Goal: Transaction & Acquisition: Purchase product/service

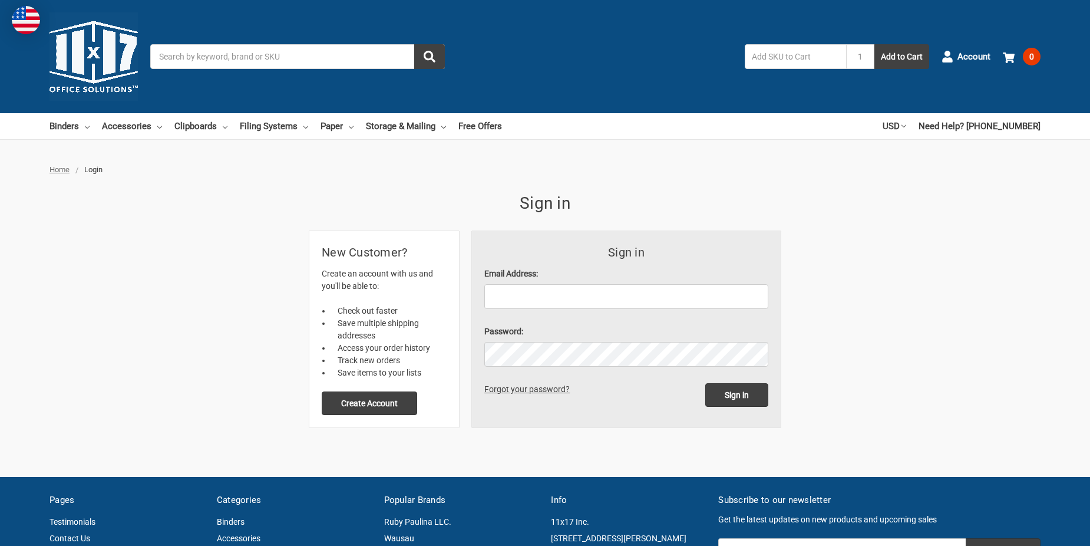
drag, startPoint x: 505, startPoint y: 314, endPoint x: 511, endPoint y: 302, distance: 13.5
click at [505, 312] on form "Sign in Email Address: Password: Sign in Forgot your password?" at bounding box center [626, 329] width 309 height 196
click at [511, 302] on input "Email Address:" at bounding box center [626, 296] width 284 height 25
type input "[EMAIL_ADDRESS][DOMAIN_NAME]"
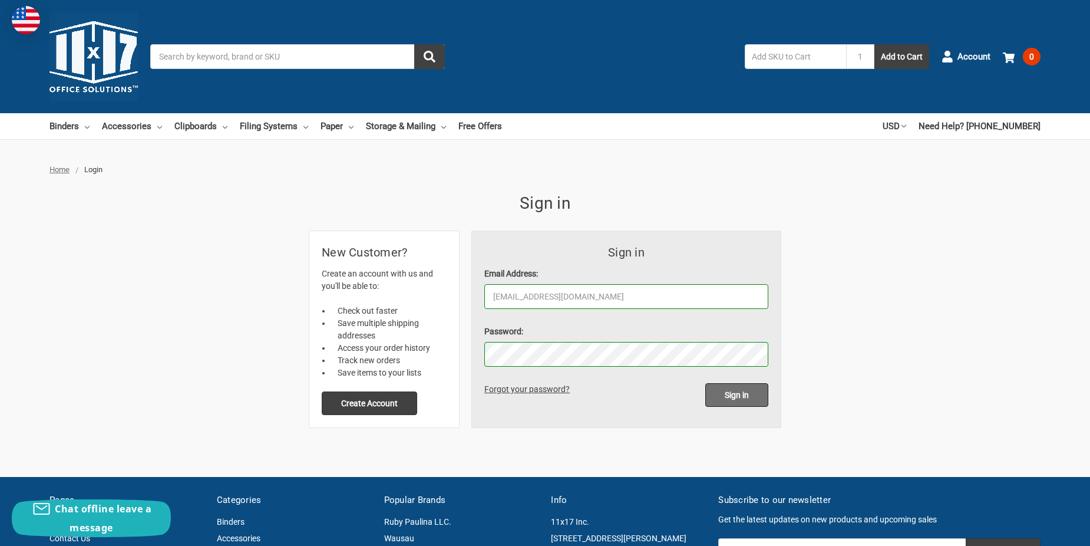
click at [745, 401] on input "Sign in" at bounding box center [736, 395] width 63 height 24
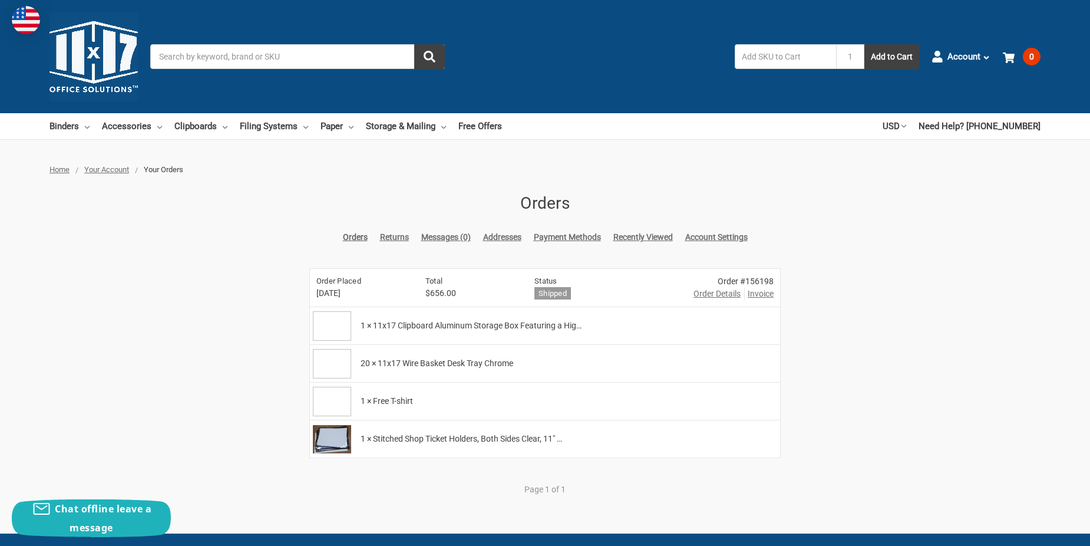
click at [189, 57] on input "Search" at bounding box center [297, 56] width 295 height 25
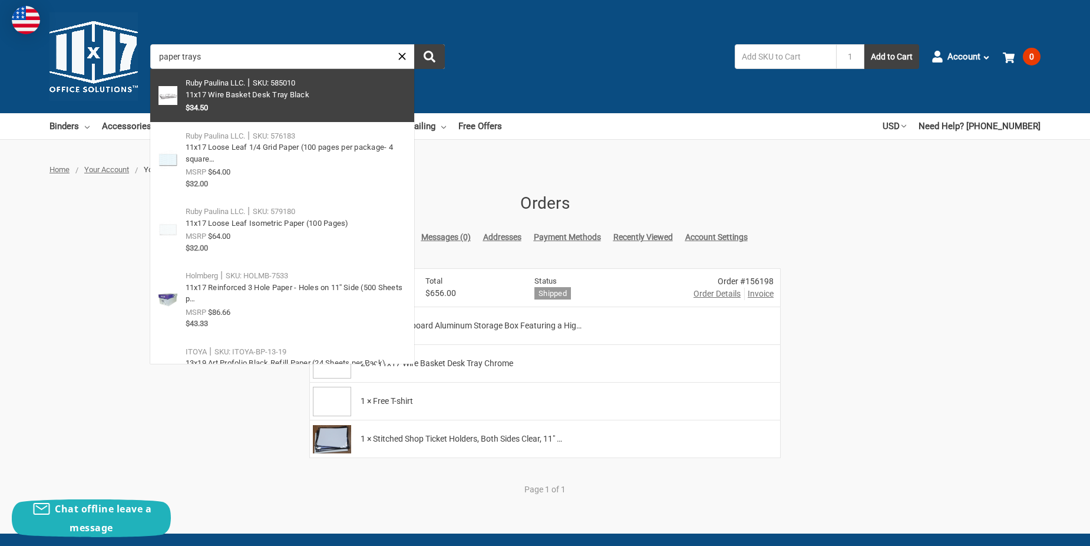
type input "paper trays"
click at [251, 94] on link at bounding box center [282, 95] width 264 height 53
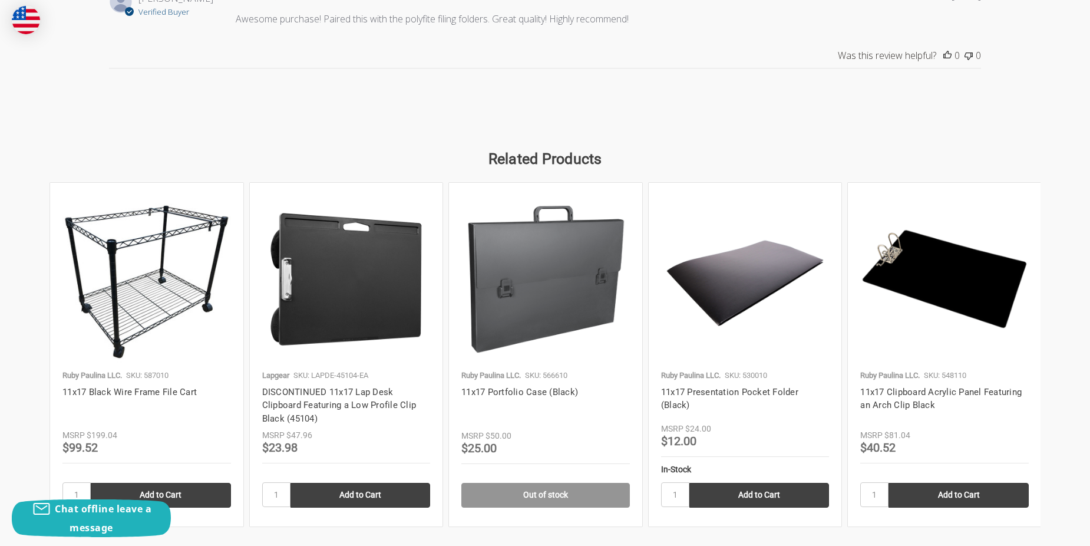
scroll to position [1532, 0]
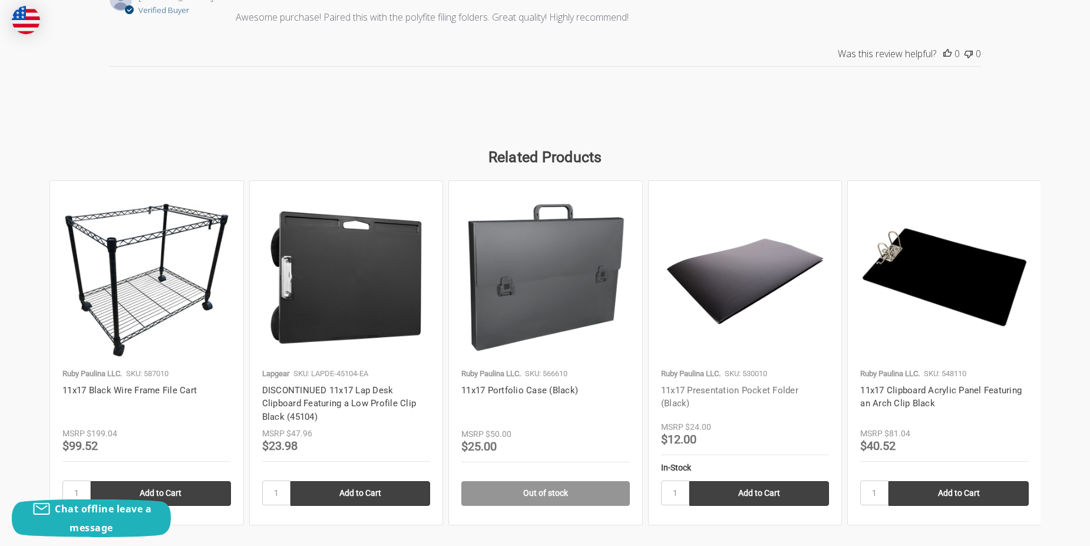
click at [766, 388] on link "11x17 Presentation Pocket Folder (Black)" at bounding box center [729, 397] width 137 height 24
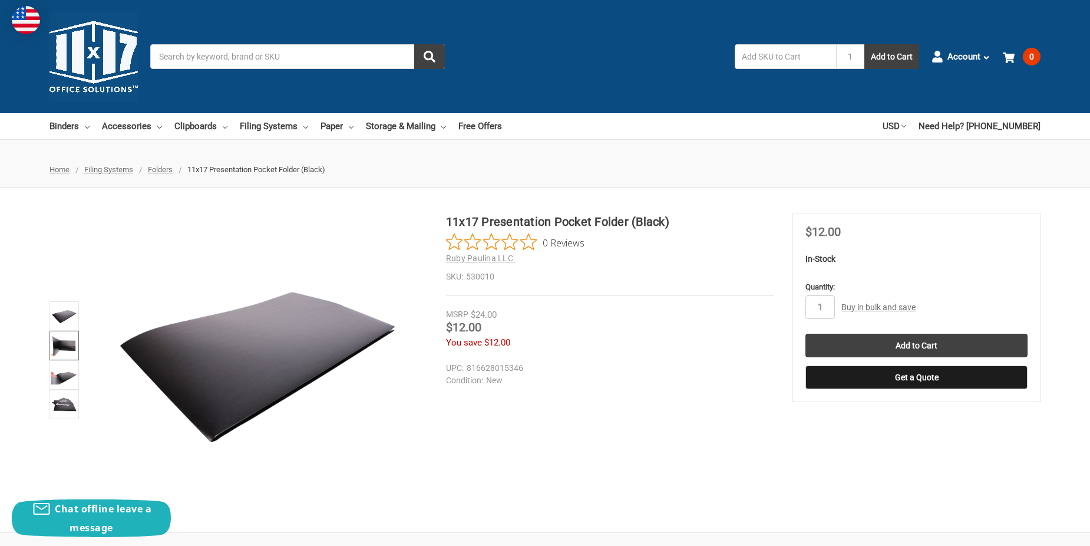
click at [70, 349] on img at bounding box center [64, 345] width 26 height 26
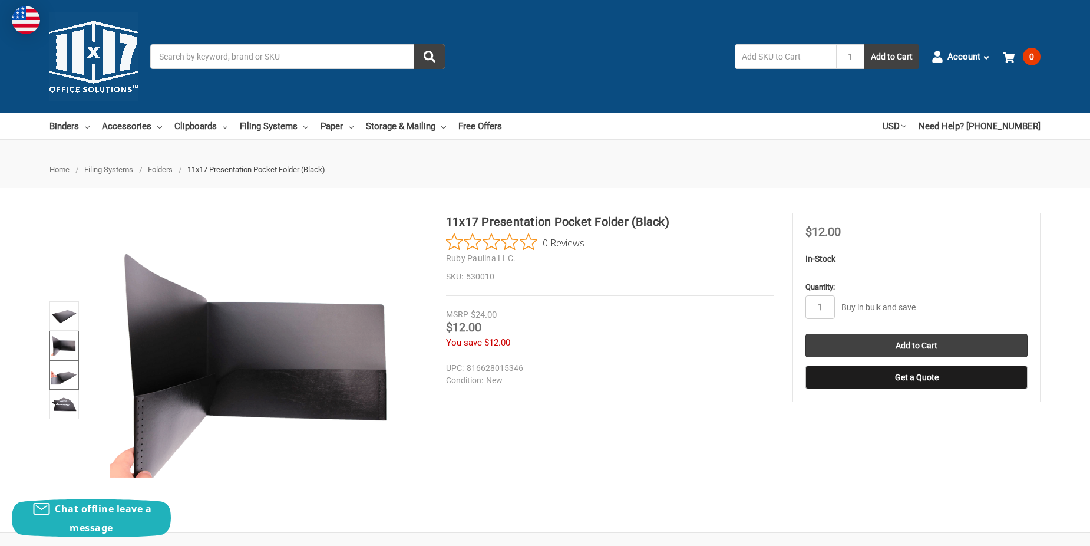
click at [58, 378] on img at bounding box center [64, 375] width 26 height 26
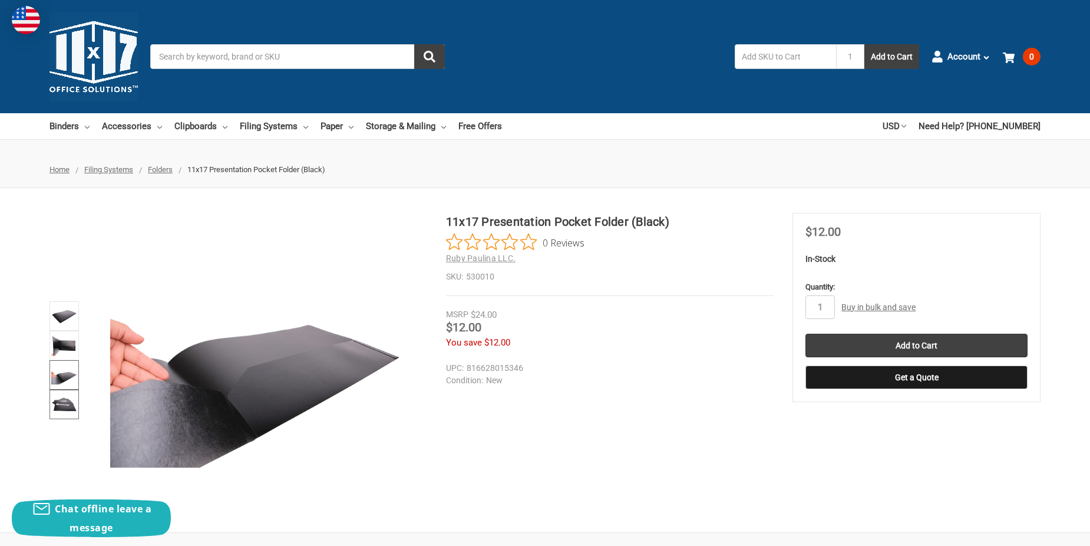
click at [61, 392] on img at bounding box center [64, 404] width 26 height 26
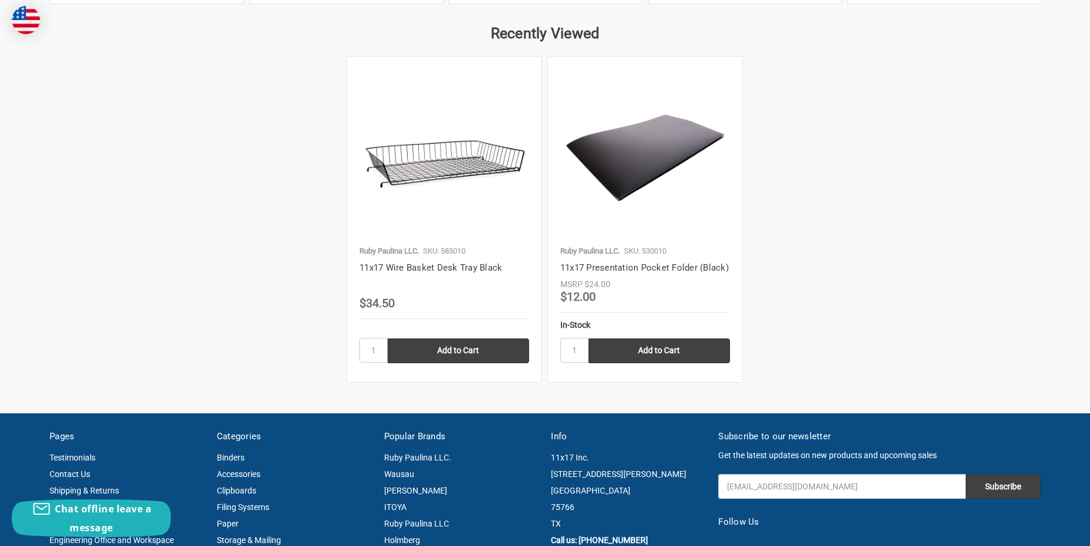
scroll to position [2062, 0]
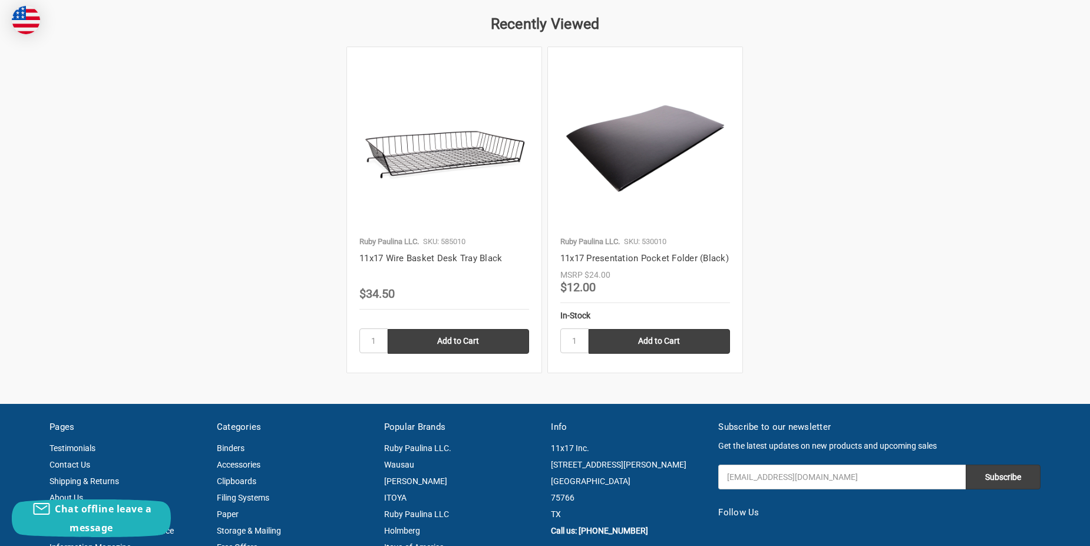
drag, startPoint x: 590, startPoint y: 79, endPoint x: 590, endPoint y: 92, distance: 13.0
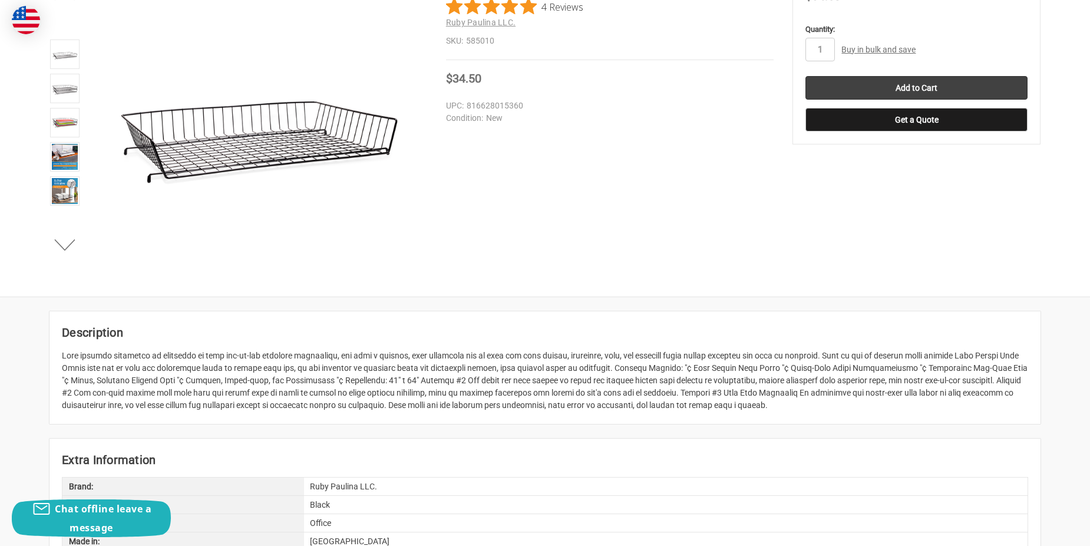
scroll to position [0, 0]
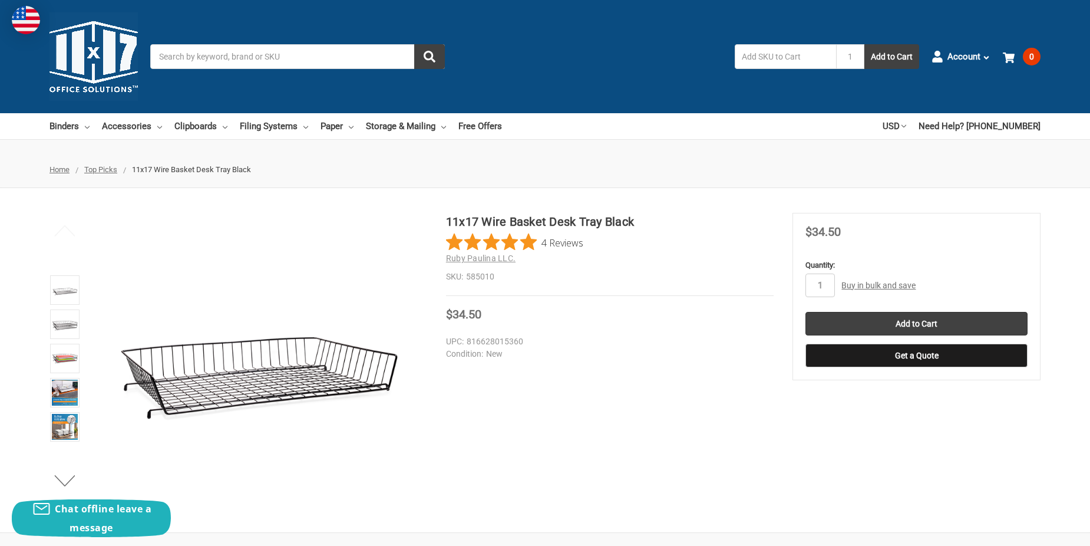
click at [189, 47] on input "Search" at bounding box center [297, 56] width 295 height 25
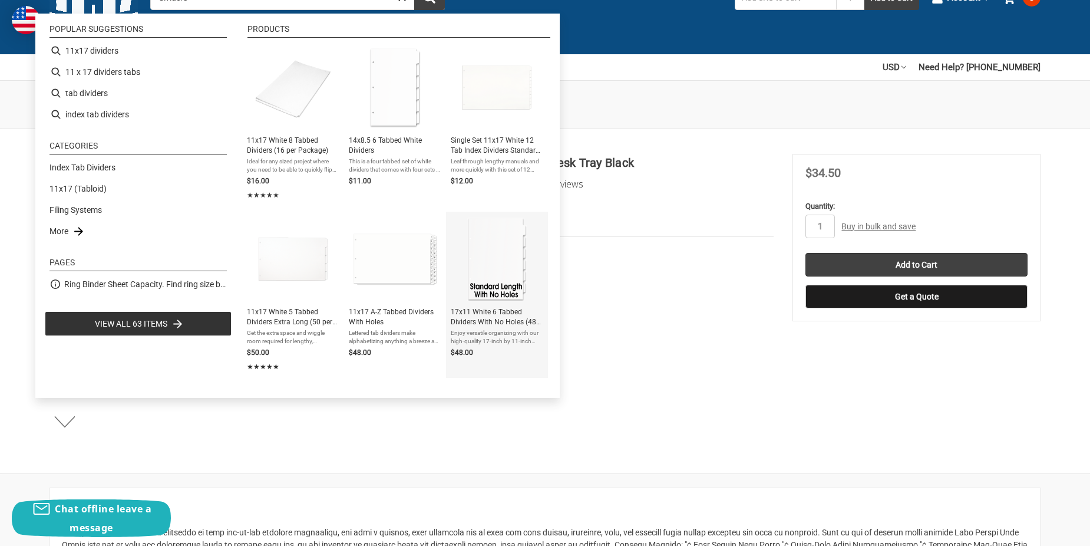
scroll to position [118, 0]
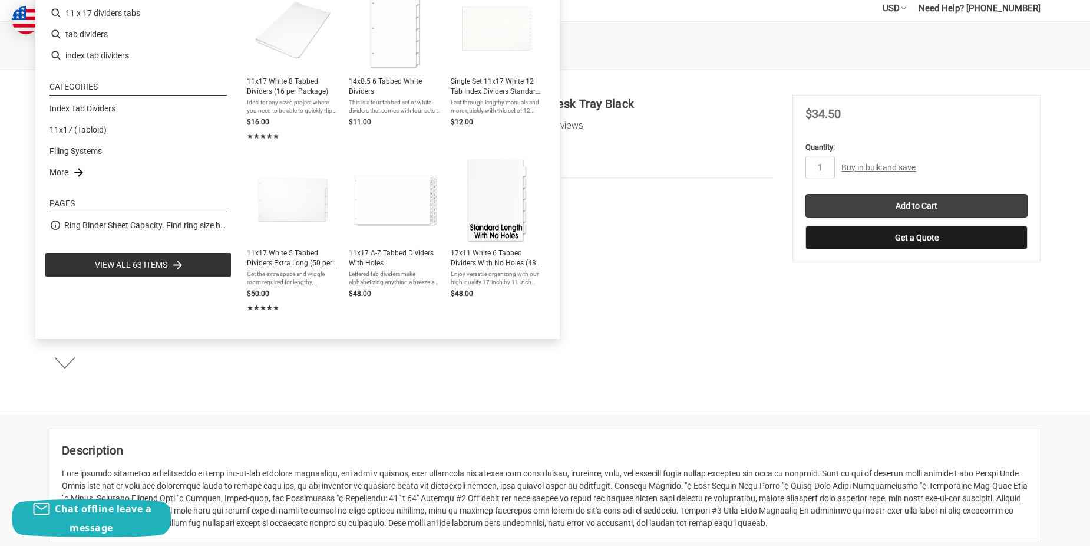
type input "dividers"
click at [105, 259] on span "View all 63 items" at bounding box center [131, 264] width 72 height 13
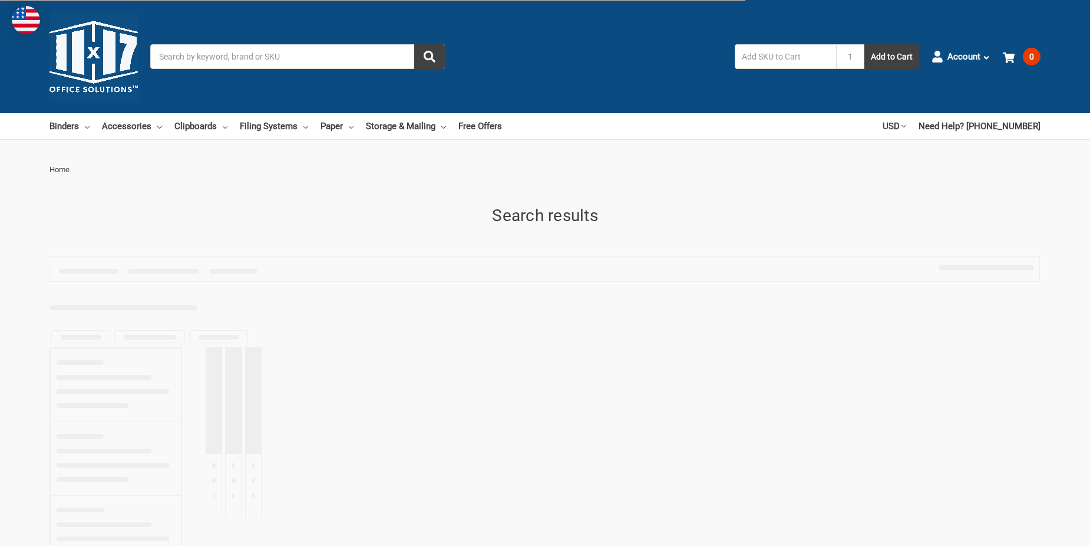
type input "dividers"
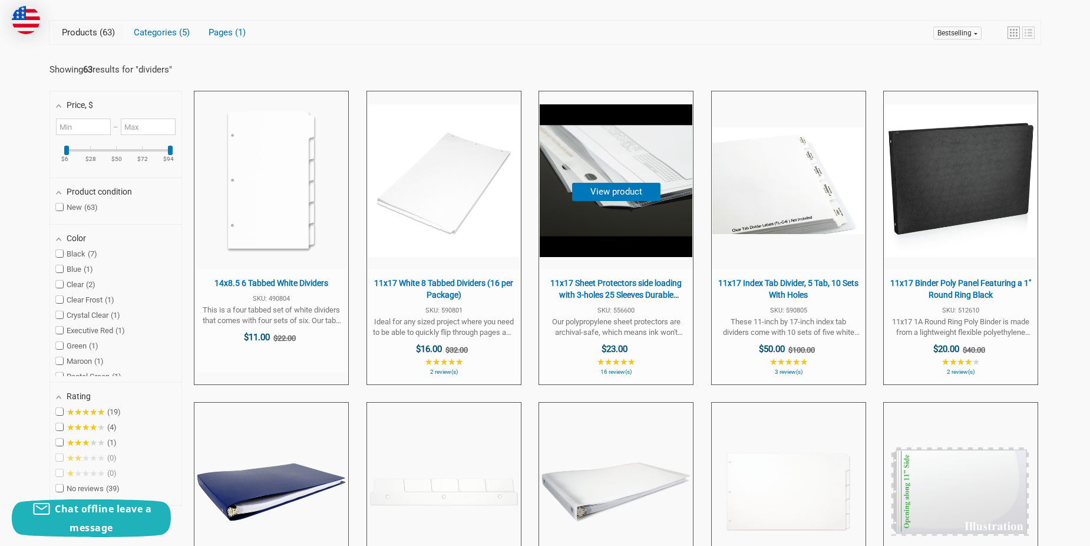
scroll to position [295, 0]
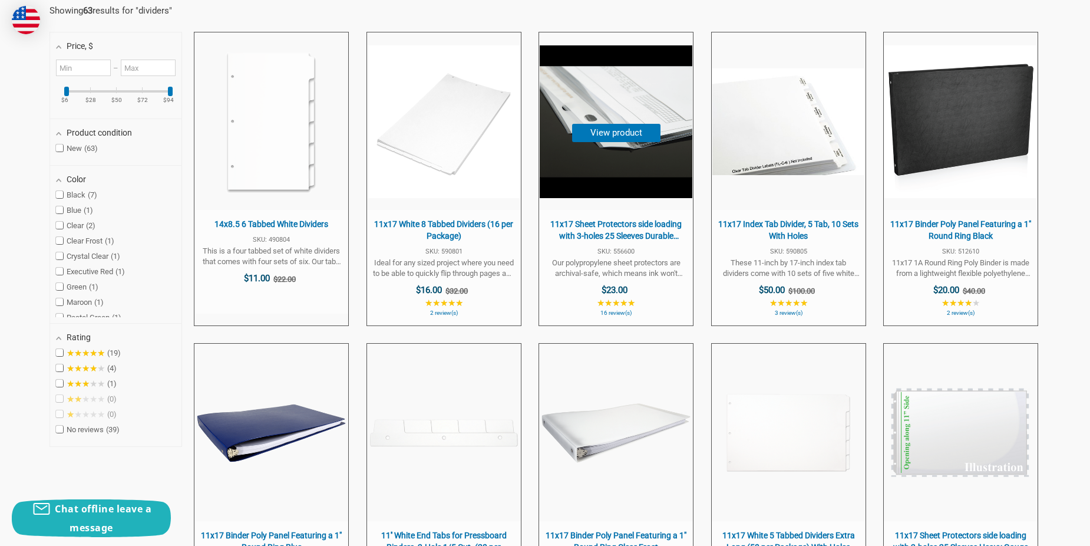
click at [618, 289] on span "$23.00" at bounding box center [615, 290] width 26 height 11
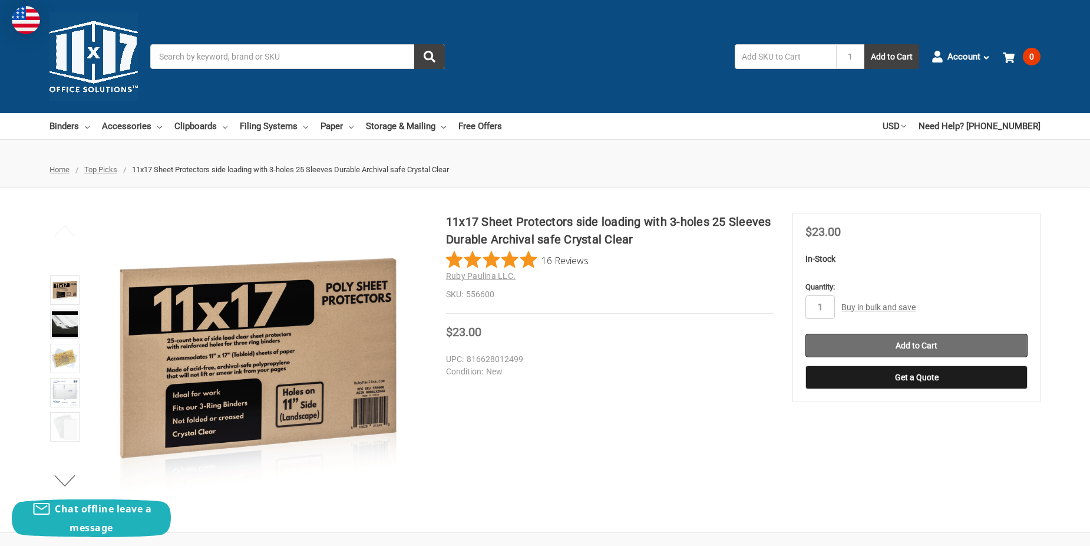
click at [912, 341] on input "Add to Cart" at bounding box center [916, 345] width 222 height 24
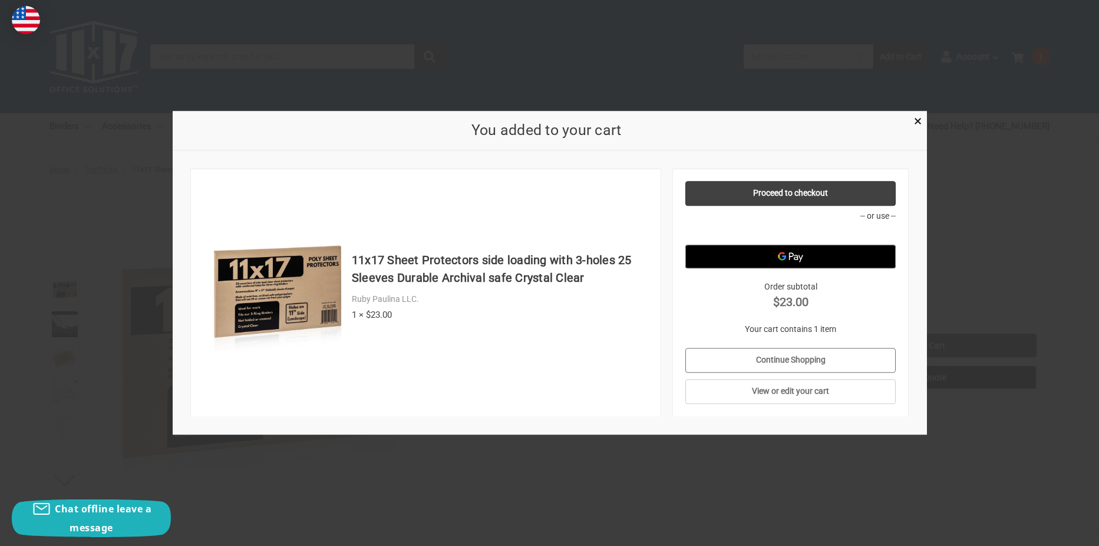
click at [785, 360] on link "Continue Shopping" at bounding box center [790, 360] width 210 height 25
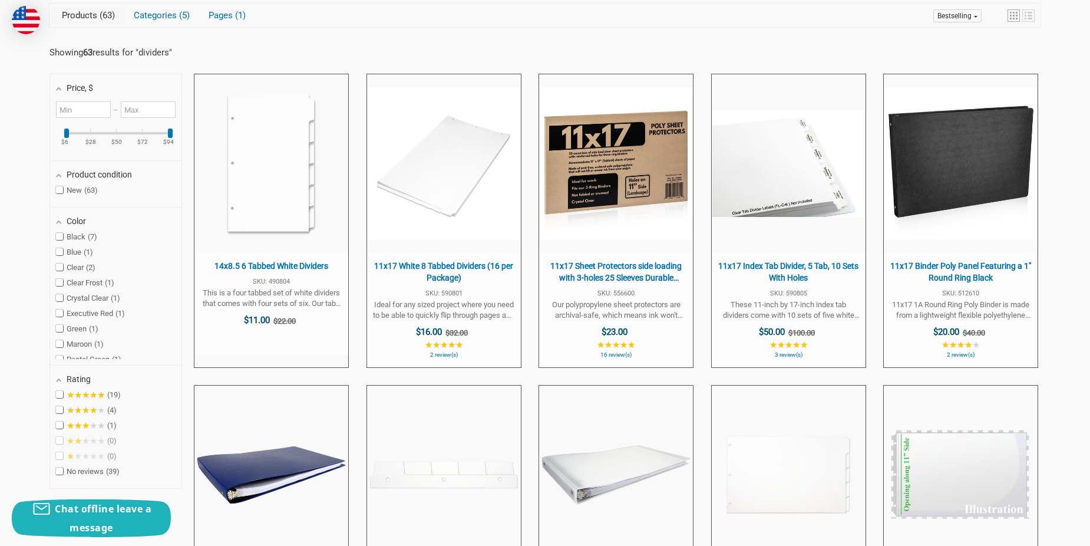
scroll to position [236, 0]
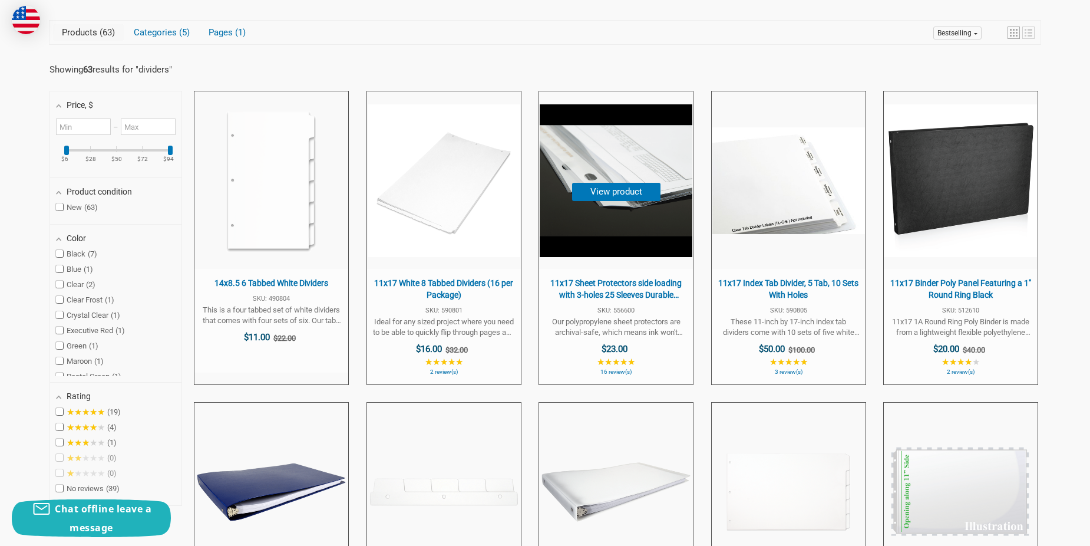
click at [608, 186] on button "View product" at bounding box center [616, 192] width 88 height 18
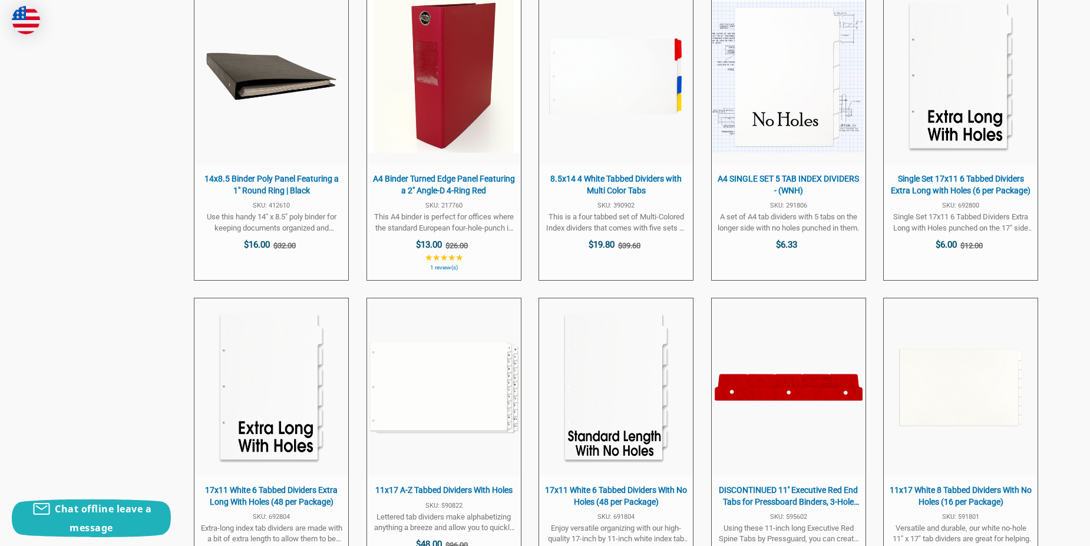
scroll to position [3005, 0]
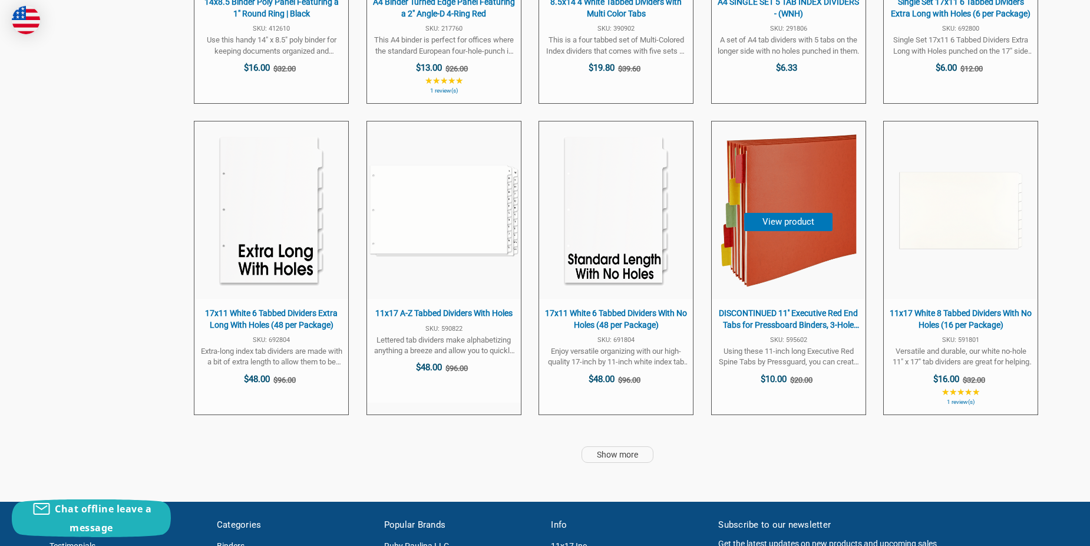
click at [791, 320] on span "DISCONTINUED 11'' Executive Red End Tabs for Pressboard Binders, 3-Hole 1/5 Cut…" at bounding box center [789, 319] width 142 height 23
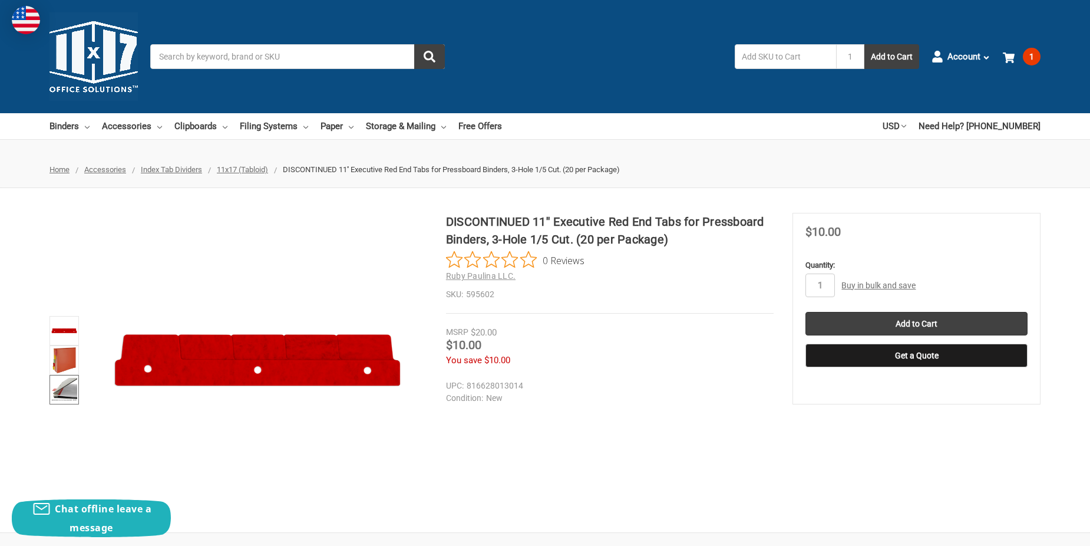
click at [68, 391] on img at bounding box center [64, 389] width 26 height 26
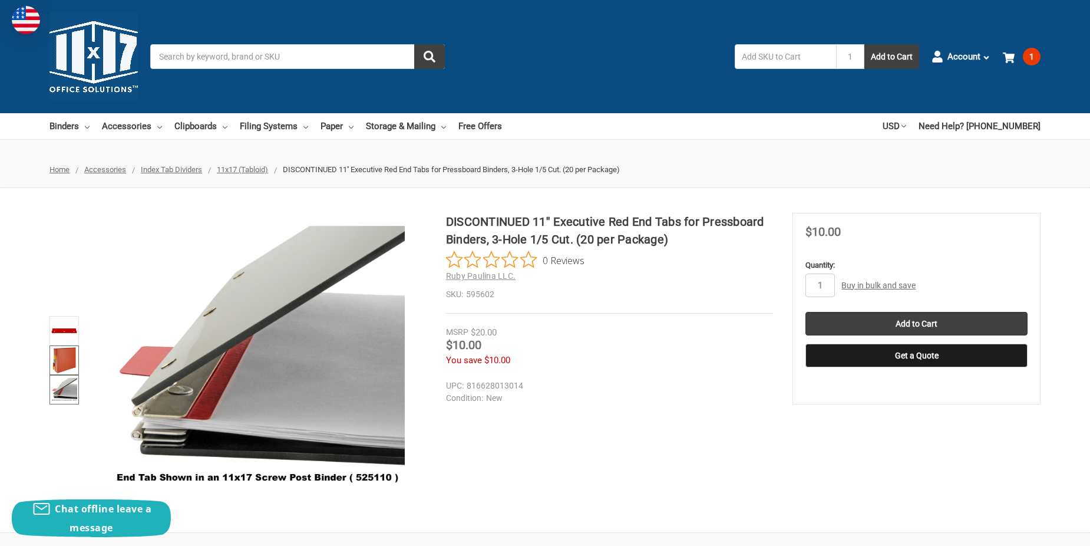
click at [70, 359] on img at bounding box center [64, 360] width 26 height 26
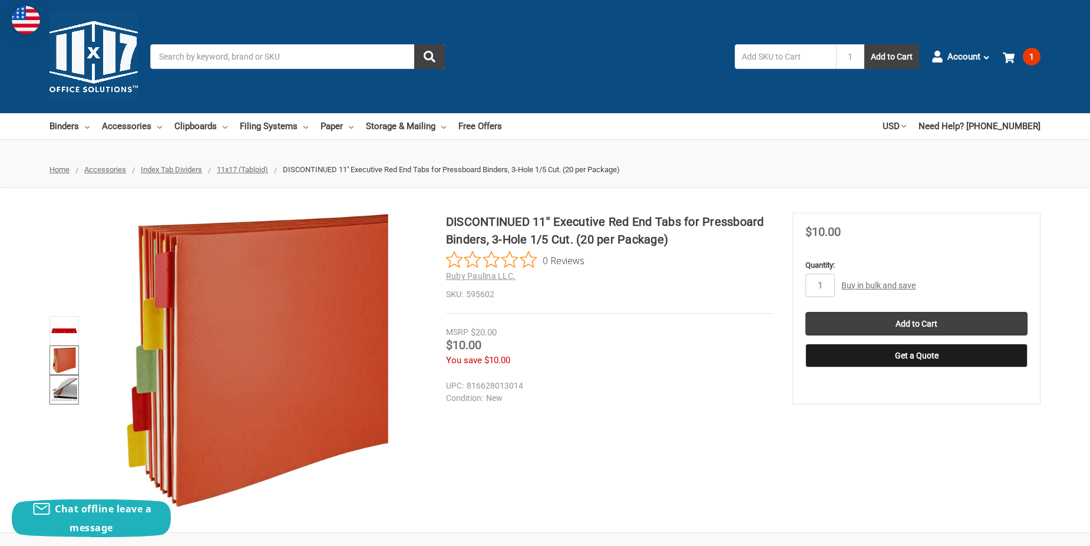
click at [65, 388] on img at bounding box center [64, 389] width 26 height 26
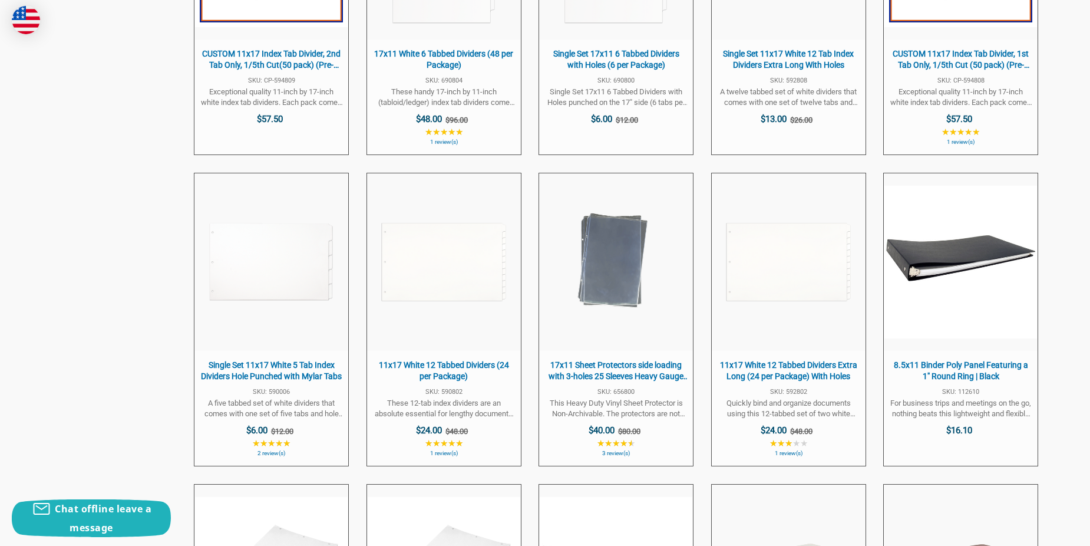
scroll to position [1708, 0]
click at [276, 356] on span "Single Set 11x17 White 5 Tab Index Dividers Hole Punched with Mylar Tabs SKU: 5…" at bounding box center [271, 408] width 154 height 115
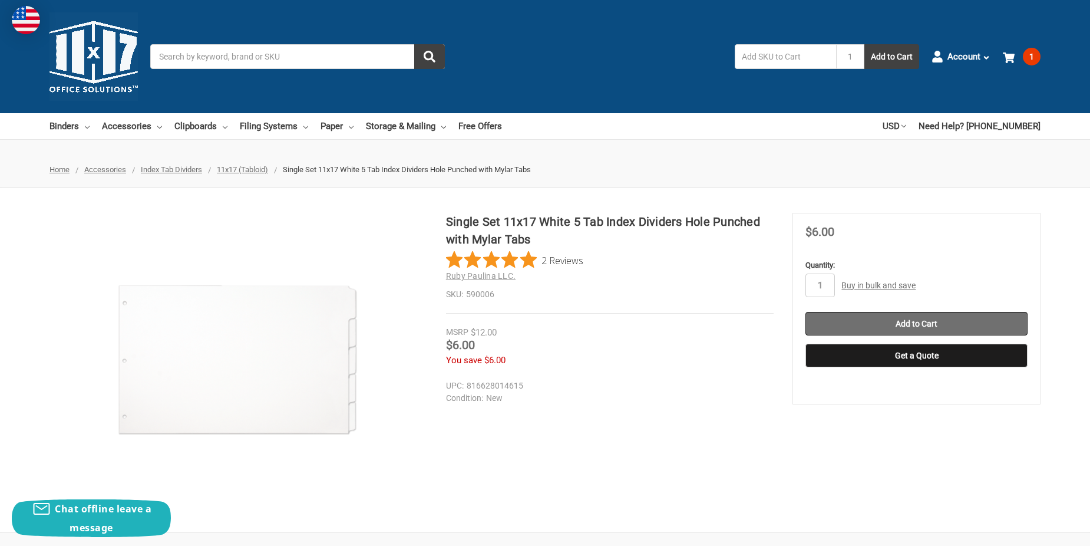
click at [911, 314] on input "Add to Cart" at bounding box center [916, 324] width 222 height 24
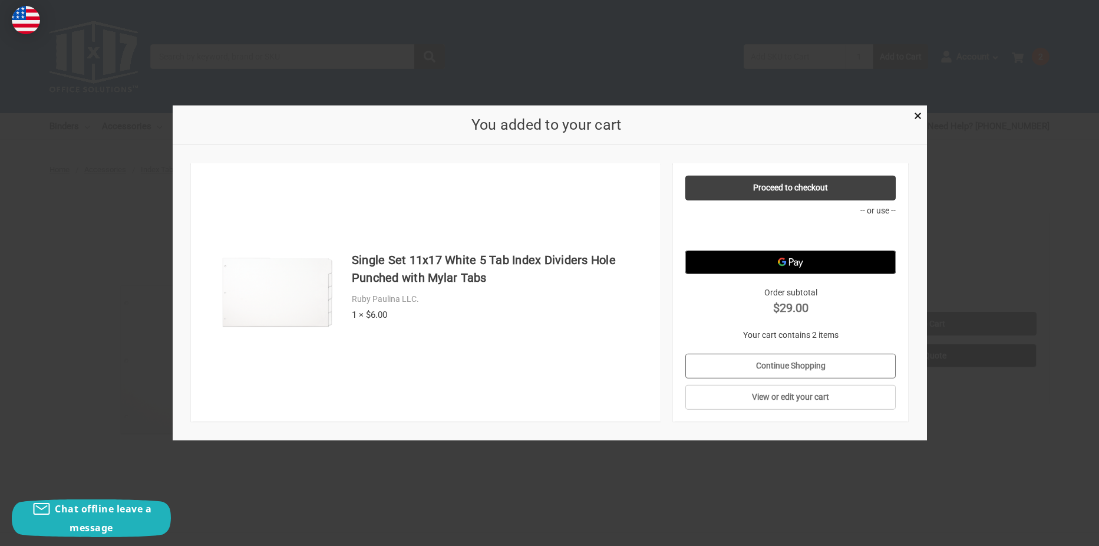
click at [773, 361] on link "Continue Shopping" at bounding box center [790, 365] width 210 height 25
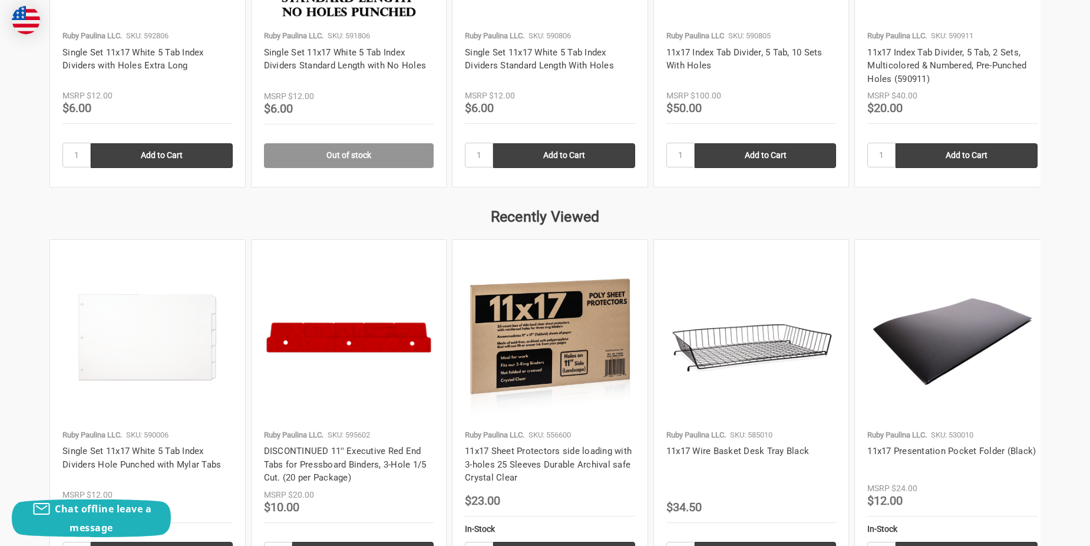
scroll to position [2003, 0]
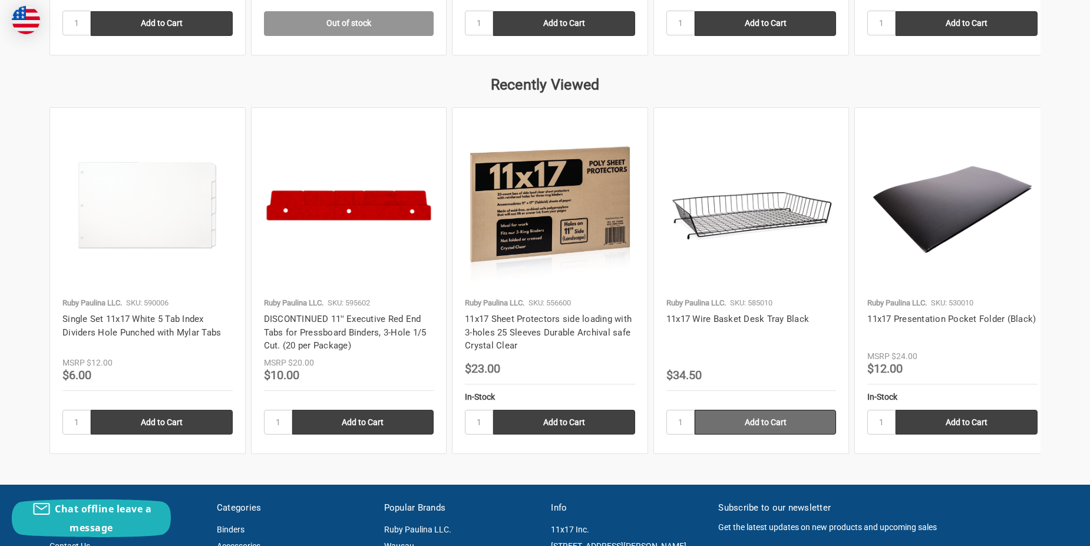
click at [786, 420] on input "Add to Cart" at bounding box center [766, 421] width 142 height 25
type input "Add to Cart"
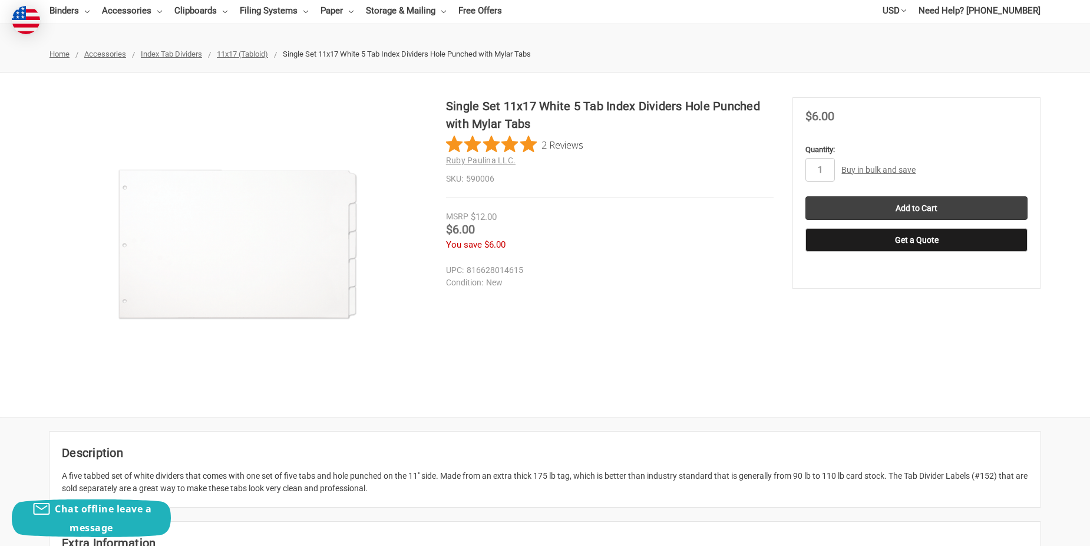
scroll to position [0, 0]
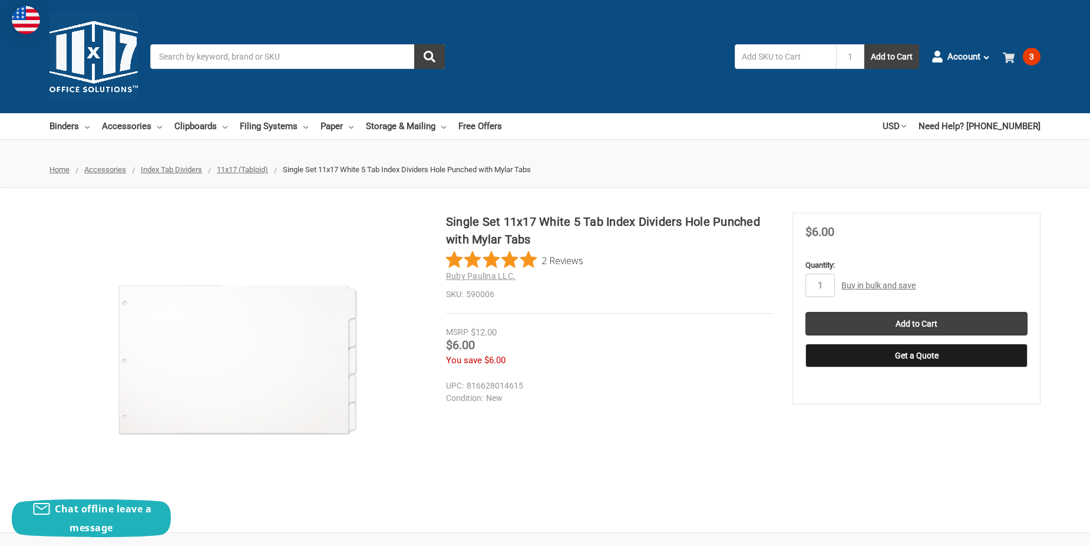
click at [1032, 58] on span "3" at bounding box center [1032, 57] width 18 height 18
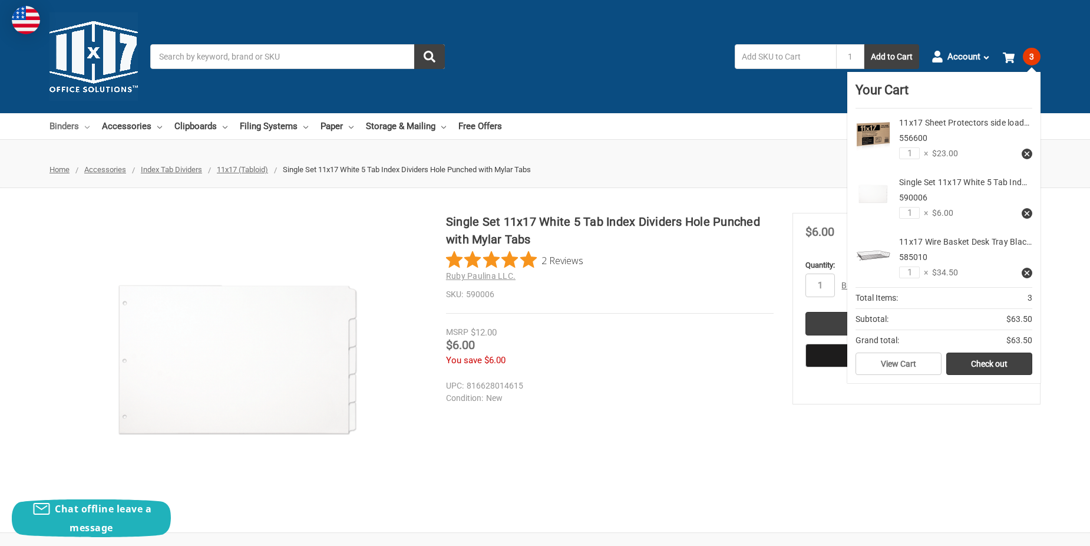
click at [58, 128] on link "Binders" at bounding box center [69, 126] width 40 height 26
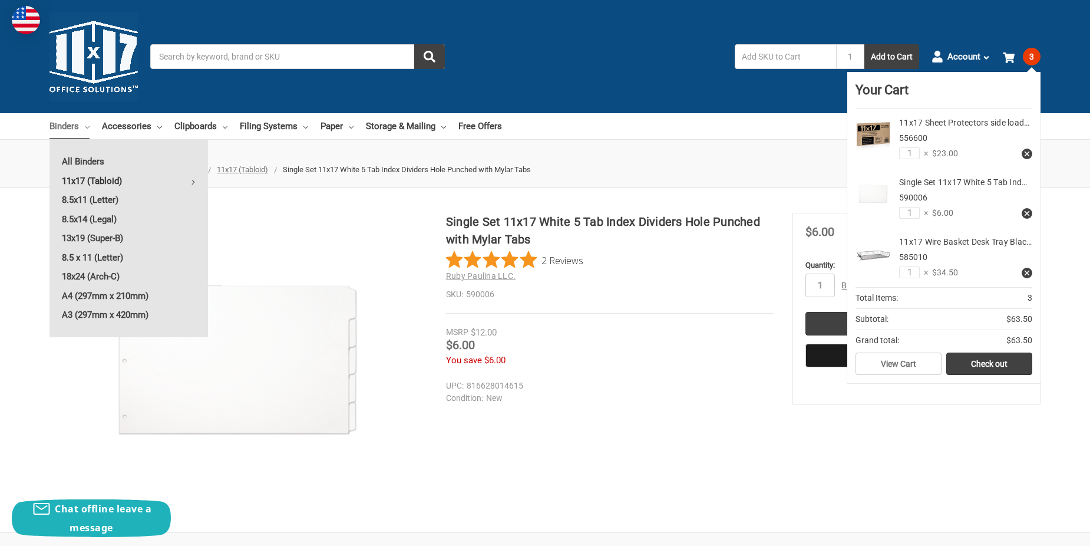
click at [113, 178] on link "11x17 (Tabloid)" at bounding box center [128, 180] width 158 height 19
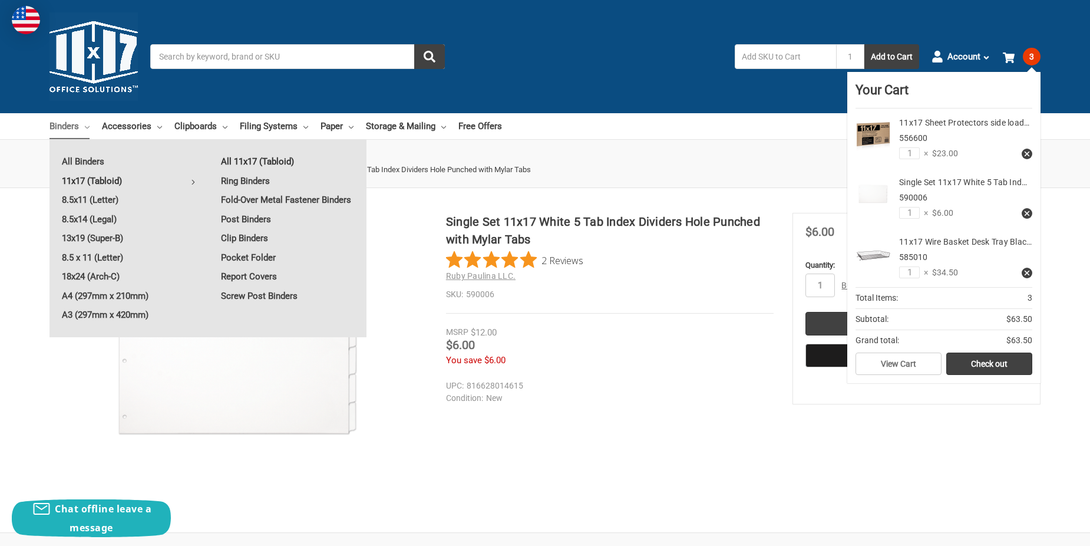
click at [249, 162] on link "All 11x17 (Tabloid)" at bounding box center [288, 161] width 158 height 19
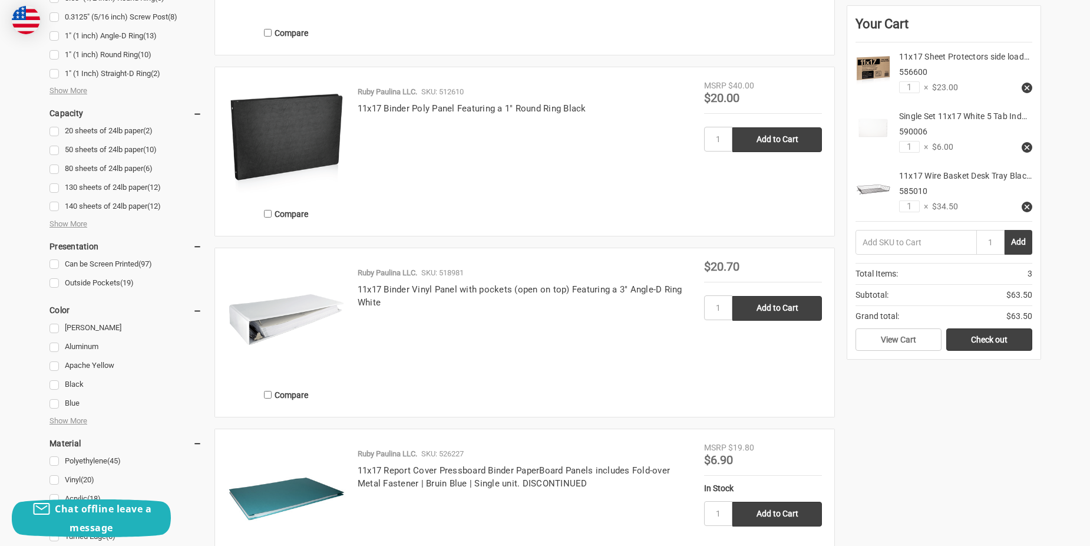
scroll to position [884, 0]
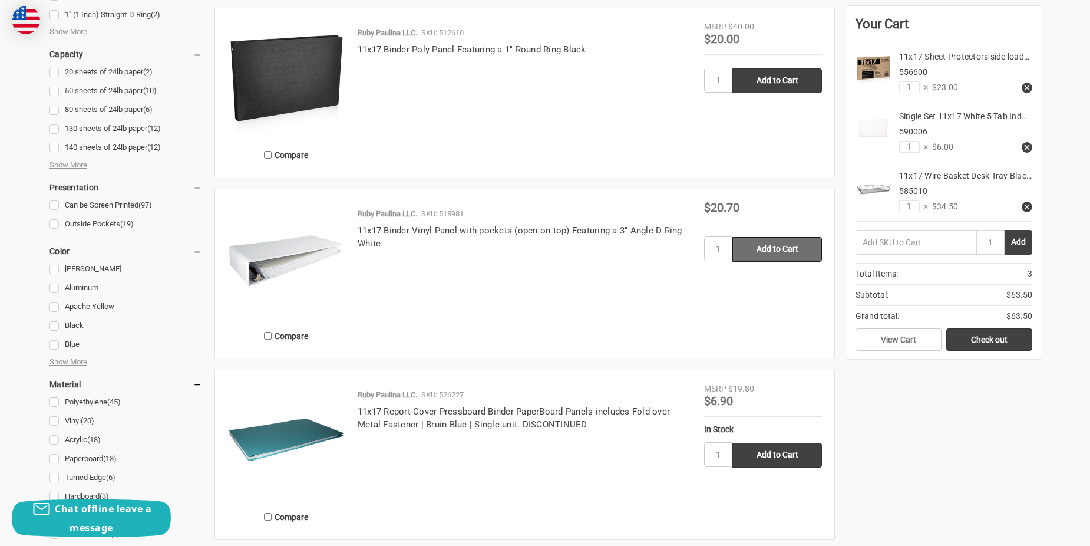
click at [779, 252] on input "Add to Cart" at bounding box center [777, 249] width 90 height 25
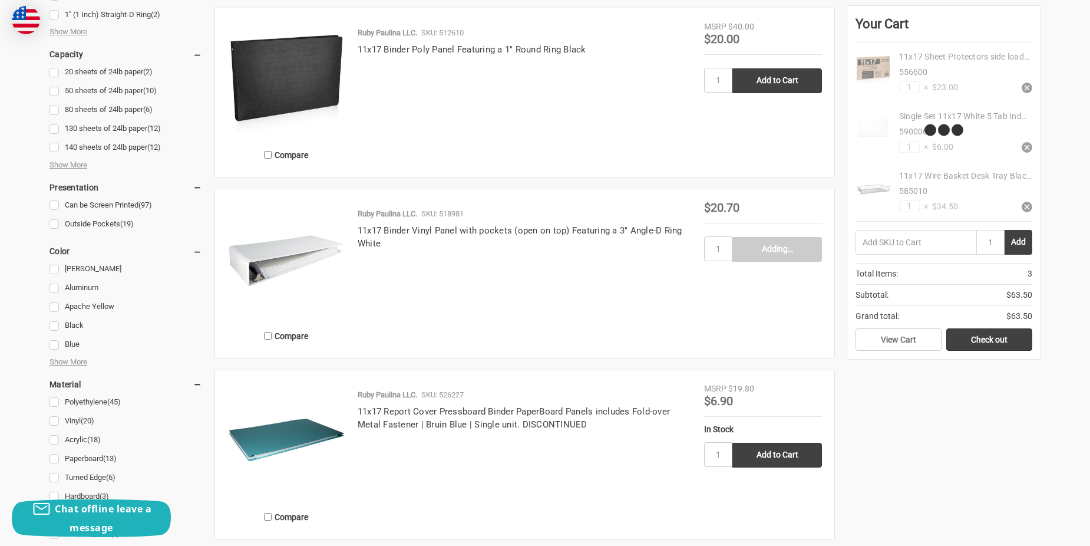
type input "Add to Cart"
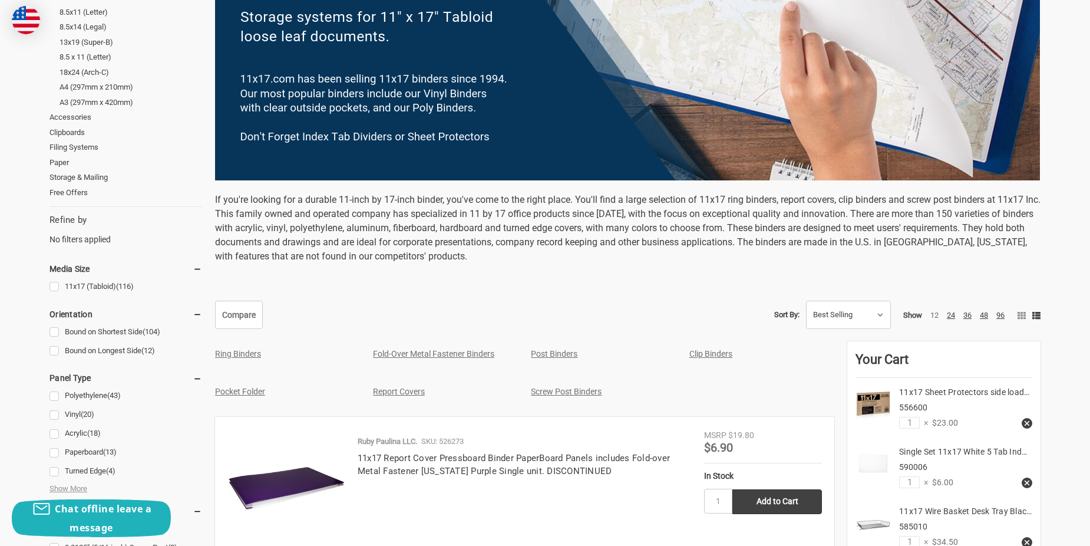
scroll to position [0, 0]
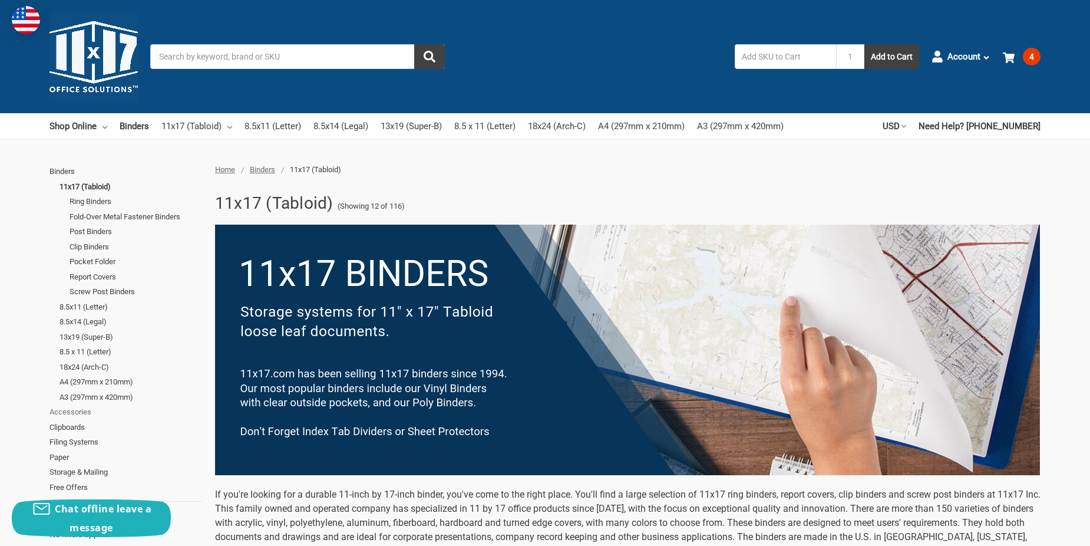
click at [77, 413] on link "Accessories" at bounding box center [125, 411] width 153 height 15
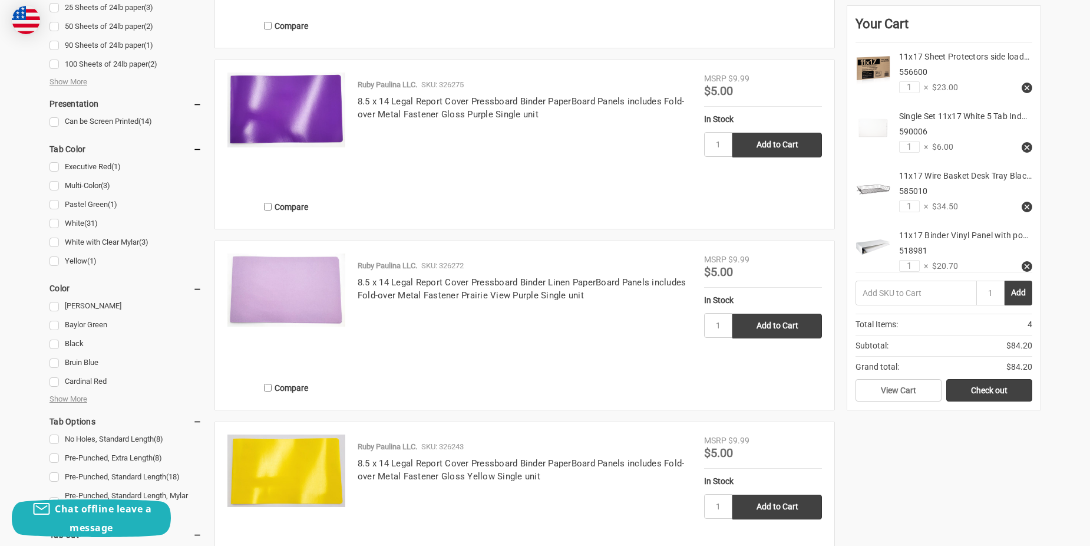
scroll to position [1060, 0]
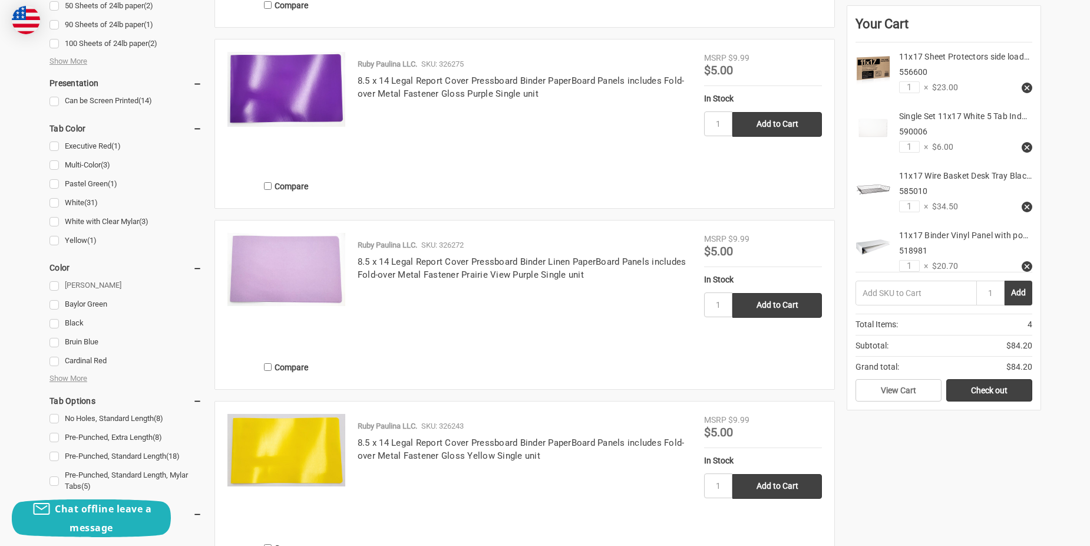
click at [55, 287] on link "[PERSON_NAME]" at bounding box center [125, 285] width 153 height 16
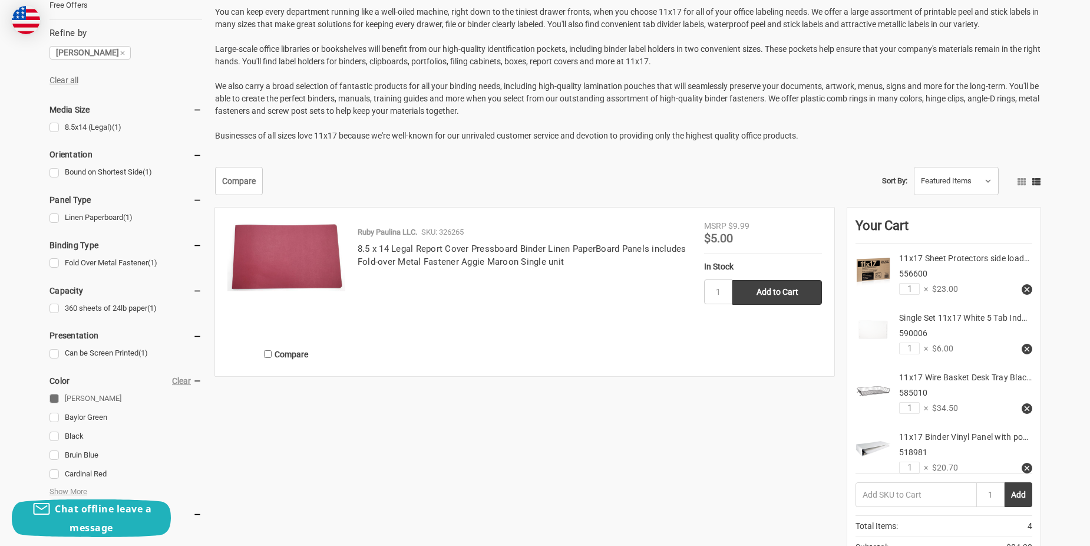
scroll to position [471, 0]
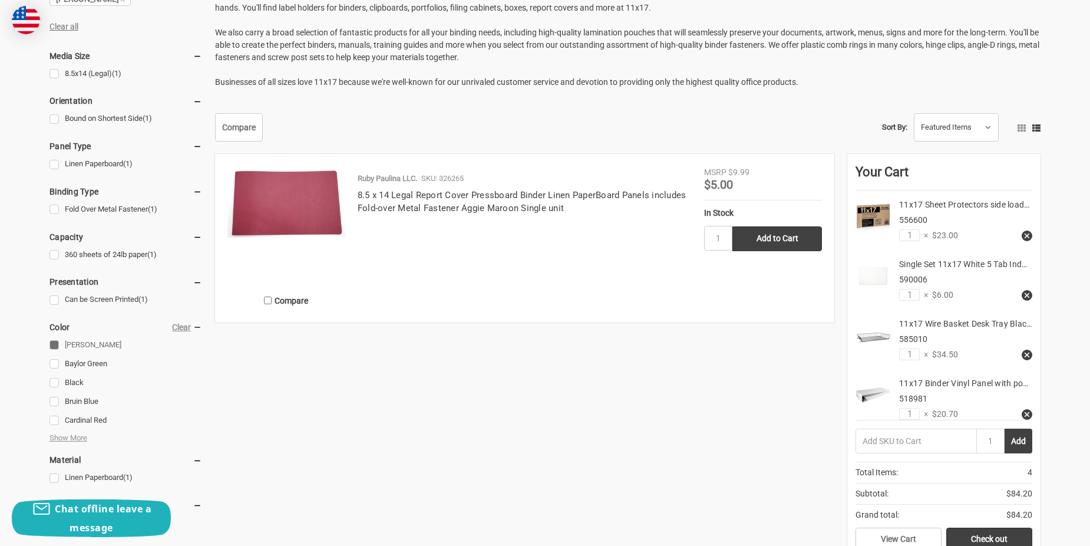
click at [316, 216] on img at bounding box center [286, 201] width 118 height 71
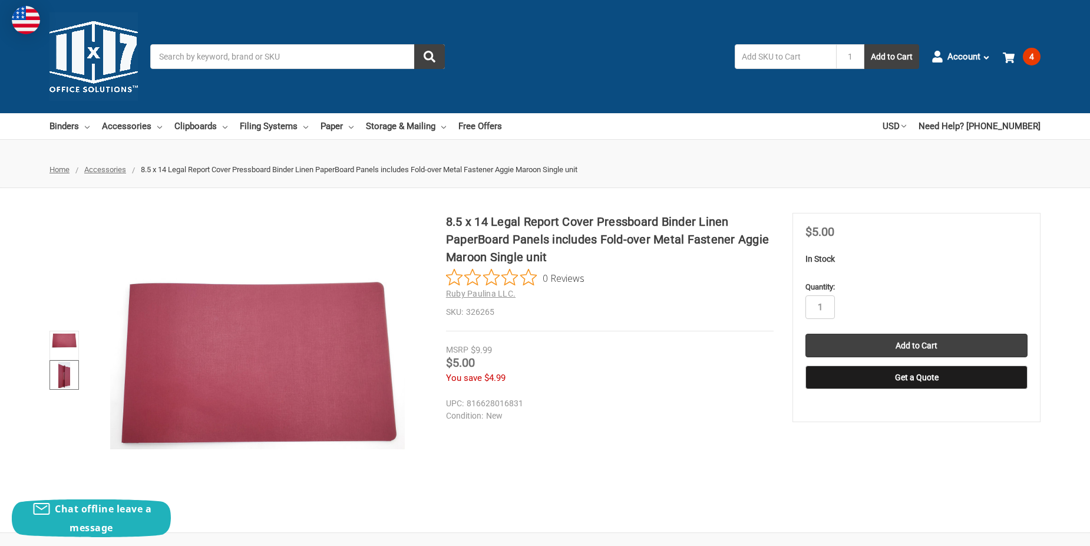
click at [75, 381] on link at bounding box center [63, 374] width 29 height 29
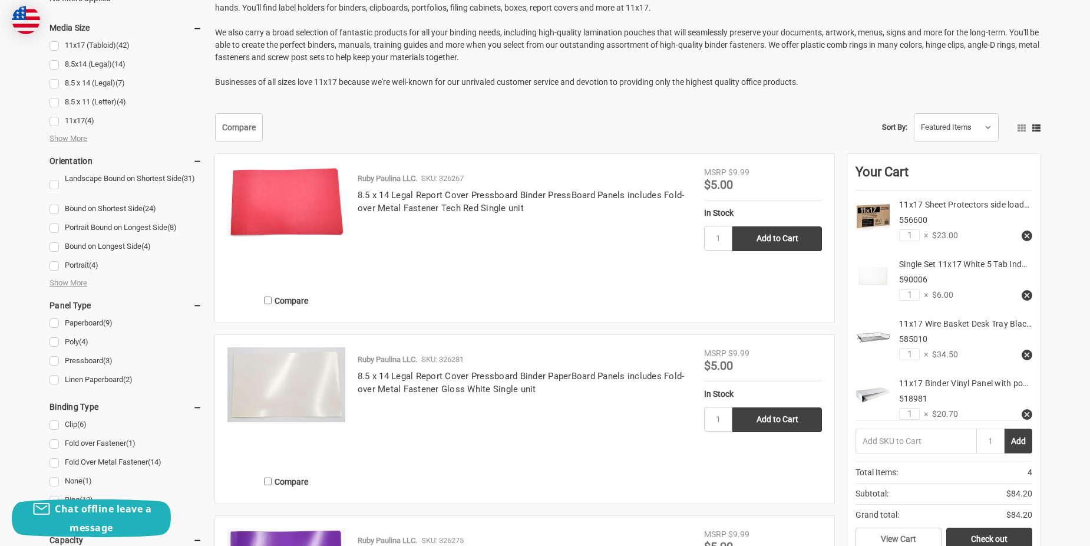
scroll to position [236, 0]
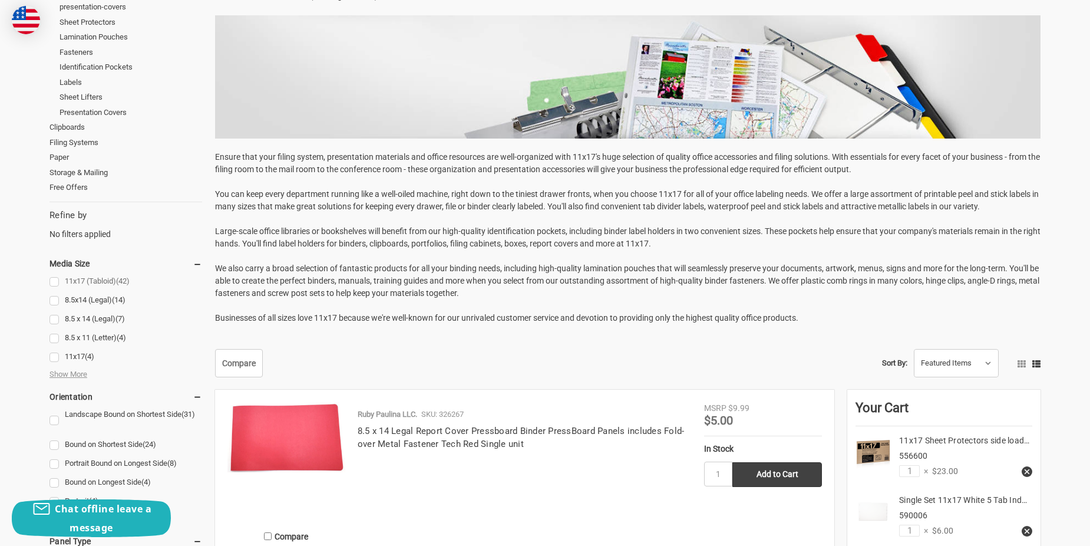
click at [101, 282] on link "11x17 (Tabloid) (42)" at bounding box center [125, 281] width 153 height 16
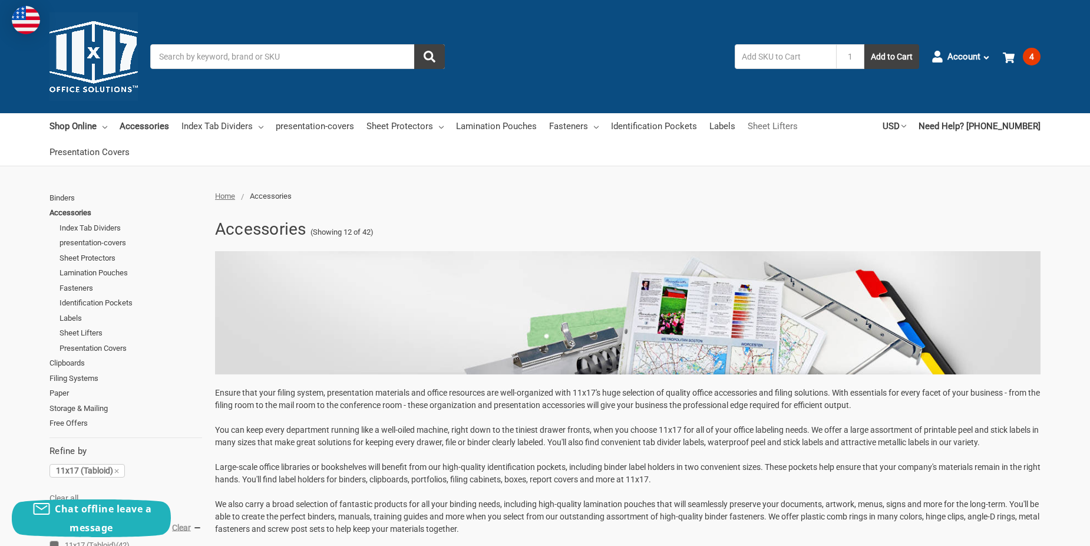
click at [765, 125] on link "Sheet Lifters" at bounding box center [773, 126] width 50 height 26
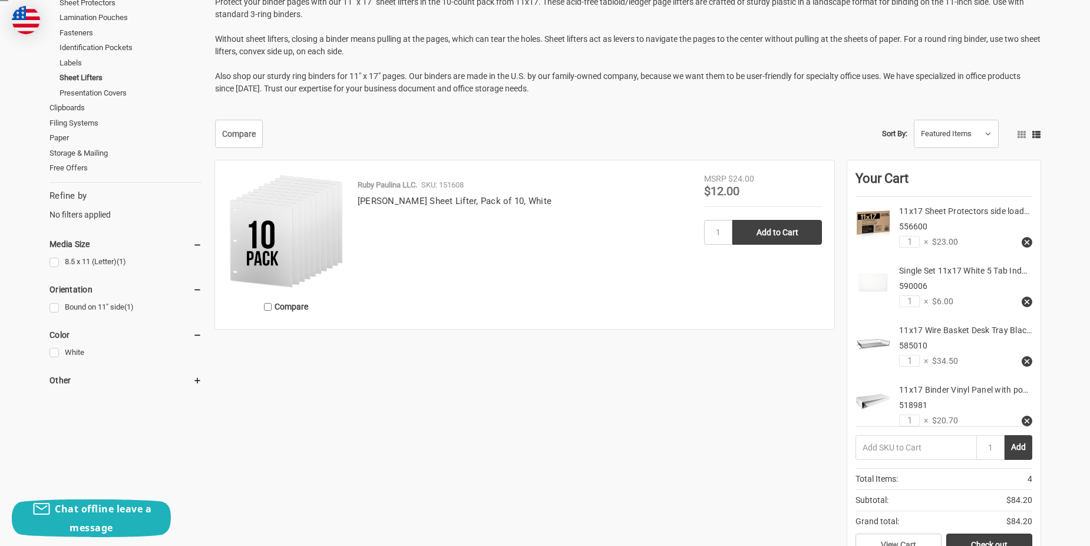
scroll to position [236, 0]
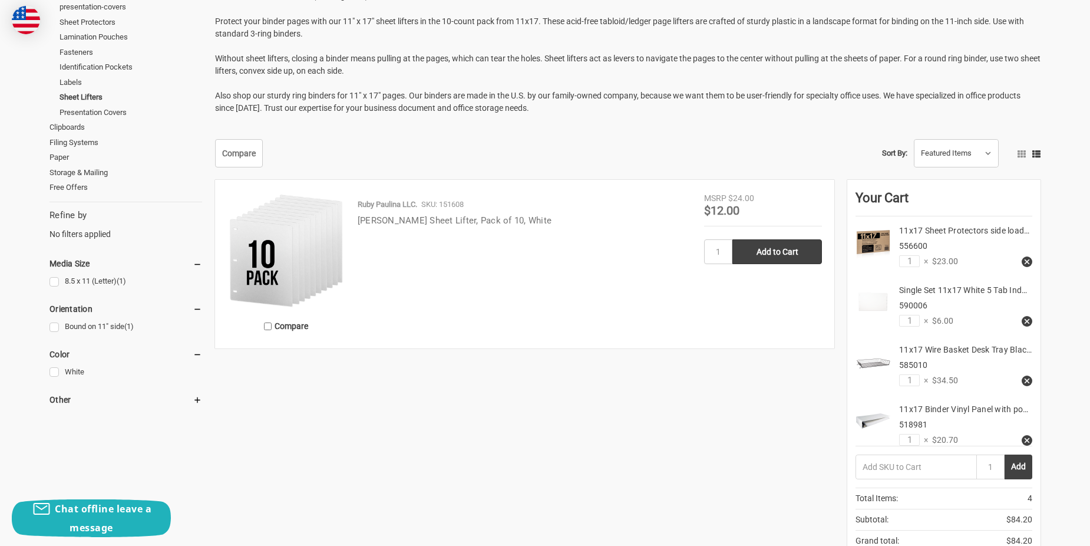
click at [419, 225] on link "[PERSON_NAME] Sheet Lifter, Pack of 10, White" at bounding box center [455, 220] width 194 height 11
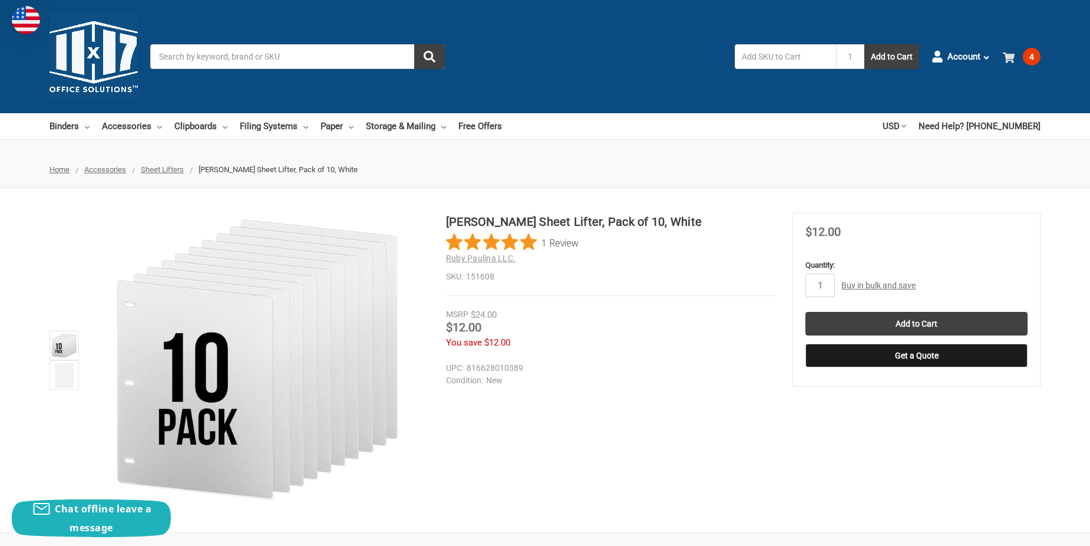
click at [1013, 57] on use at bounding box center [1009, 57] width 12 height 11
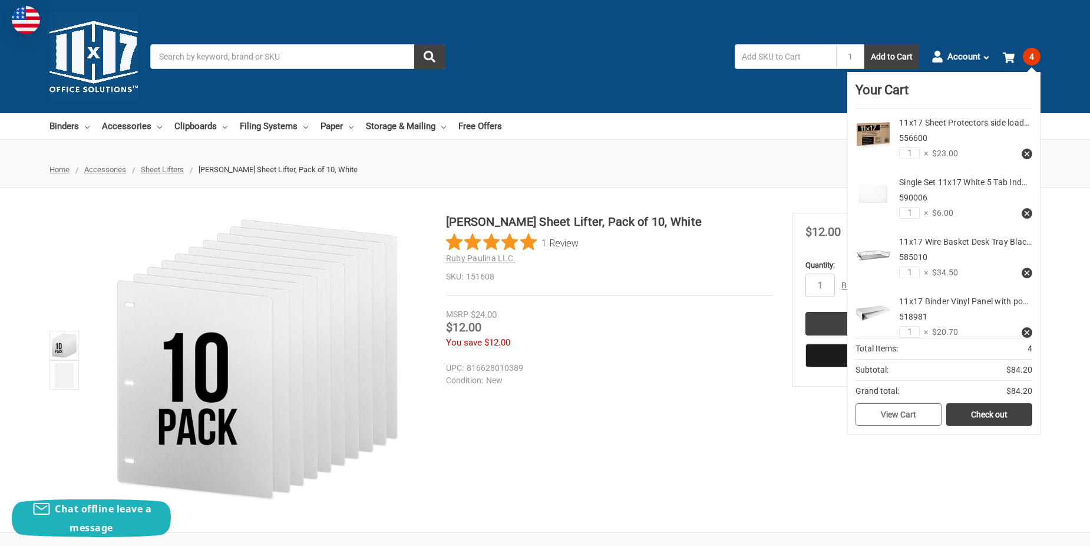
click at [870, 408] on link "View Cart" at bounding box center [898, 414] width 86 height 22
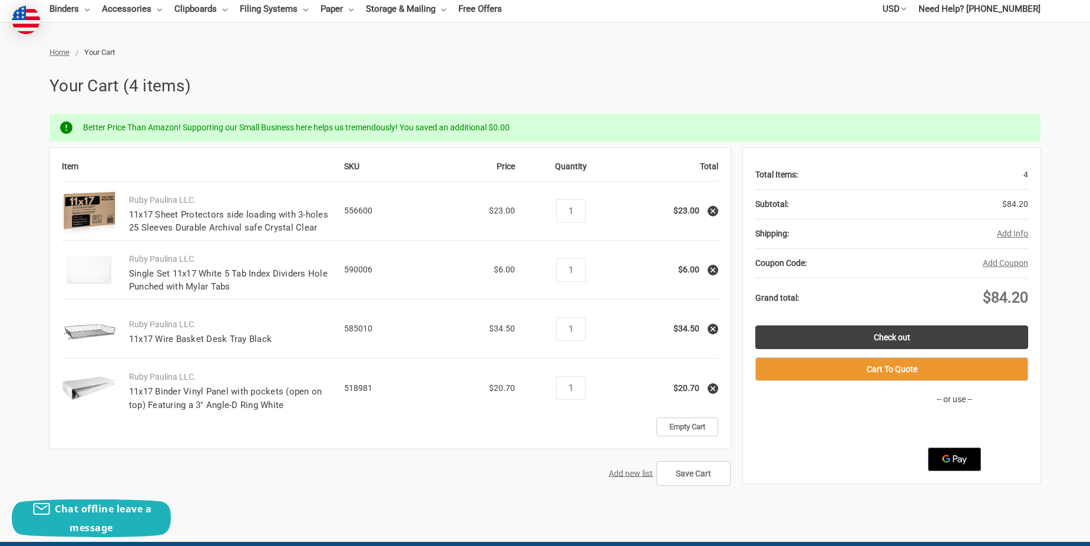
scroll to position [118, 0]
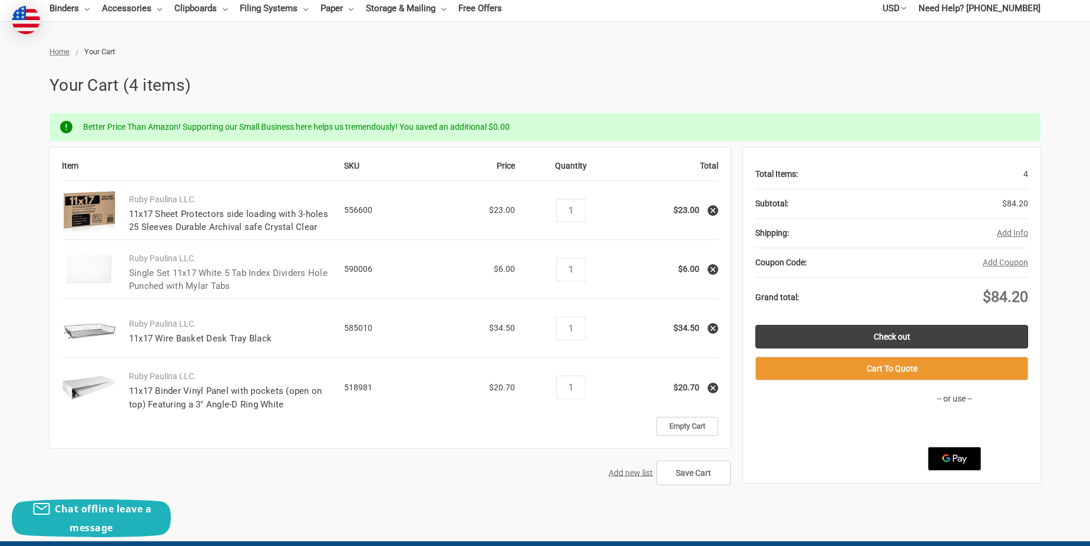
click at [151, 274] on link "Single Set 11x17 White 5 Tab Index Dividers Hole Punched with Mylar Tabs" at bounding box center [228, 279] width 199 height 24
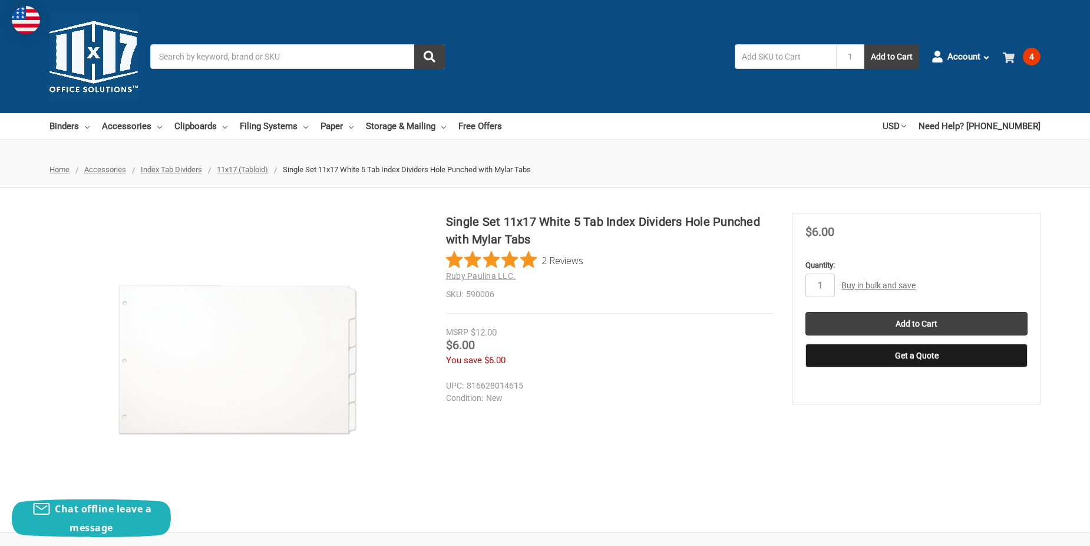
click at [1030, 57] on span "4" at bounding box center [1032, 57] width 18 height 18
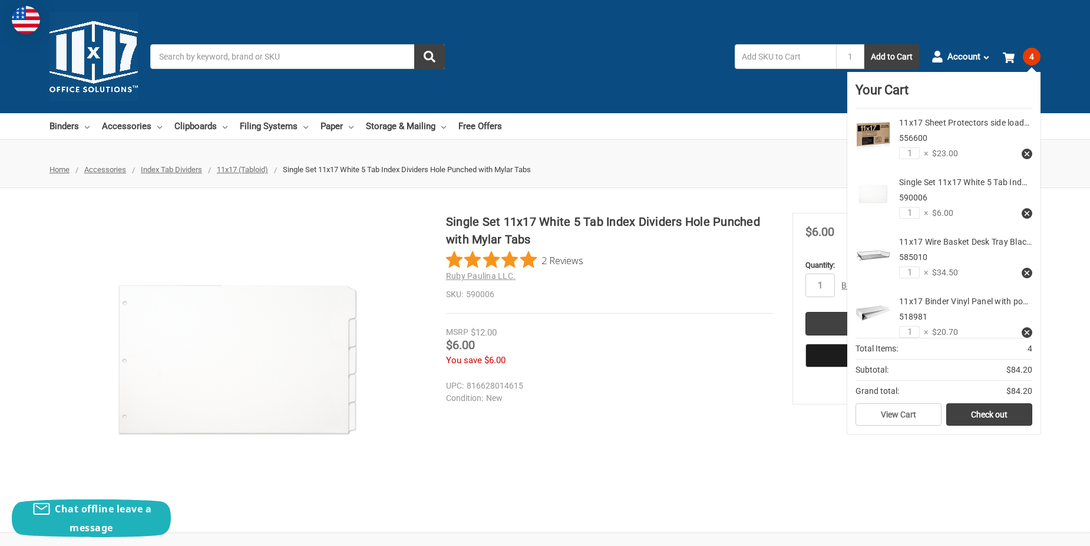
click at [876, 137] on img at bounding box center [872, 134] width 35 height 35
click at [895, 416] on link "View Cart" at bounding box center [898, 414] width 86 height 22
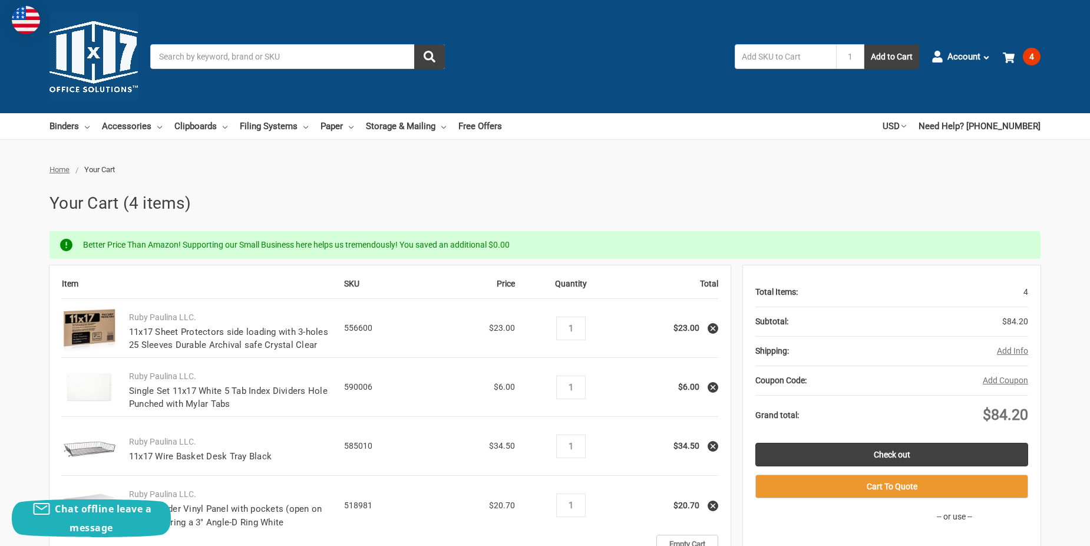
scroll to position [236, 0]
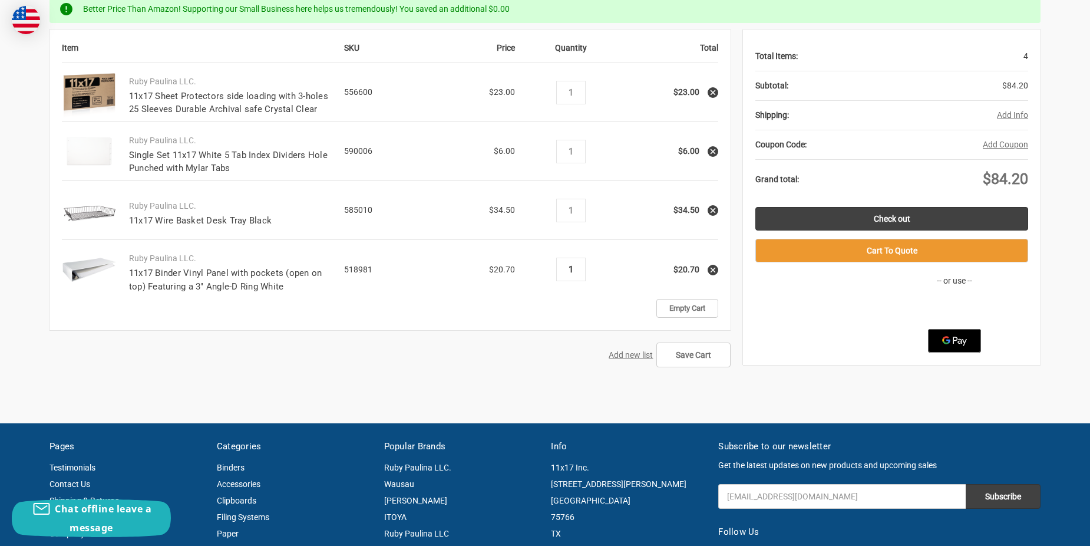
click at [579, 270] on input "1" at bounding box center [570, 269] width 21 height 11
type input "2"
click at [578, 287] on td "Quantity Decrease Quantity: 2 Increase Quantity:" at bounding box center [570, 269] width 98 height 59
drag, startPoint x: 581, startPoint y: 91, endPoint x: 562, endPoint y: 91, distance: 19.5
click at [562, 91] on div "Decrease Quantity: 1 Increase Quantity:" at bounding box center [570, 93] width 29 height 24
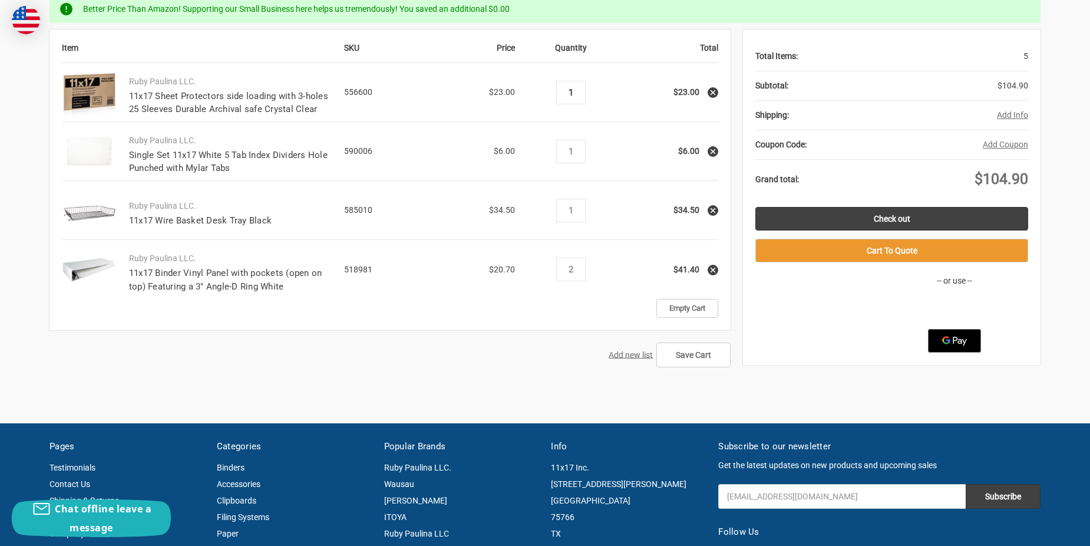
click at [575, 97] on input "1" at bounding box center [570, 92] width 21 height 11
drag, startPoint x: 573, startPoint y: 95, endPoint x: 553, endPoint y: 92, distance: 19.6
click at [553, 92] on td "Quantity Decrease Quantity: 1 Increase Quantity:" at bounding box center [570, 92] width 98 height 59
type input "2"
click at [582, 151] on div "Decrease Quantity: 1 Increase Quantity:" at bounding box center [570, 152] width 29 height 24
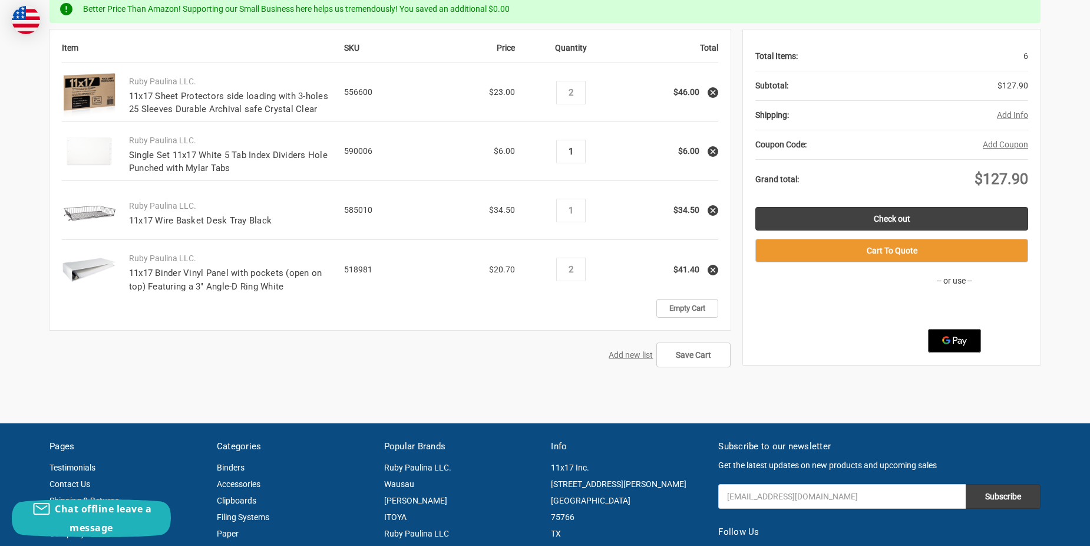
drag, startPoint x: 576, startPoint y: 147, endPoint x: 553, endPoint y: 148, distance: 23.0
click at [553, 148] on td "Quantity Decrease Quantity: 1 Increase Quantity:" at bounding box center [570, 151] width 98 height 59
type input "6"
click at [583, 209] on div "Decrease Quantity: 1 Increase Quantity:" at bounding box center [570, 211] width 29 height 24
drag, startPoint x: 579, startPoint y: 211, endPoint x: 565, endPoint y: 211, distance: 14.1
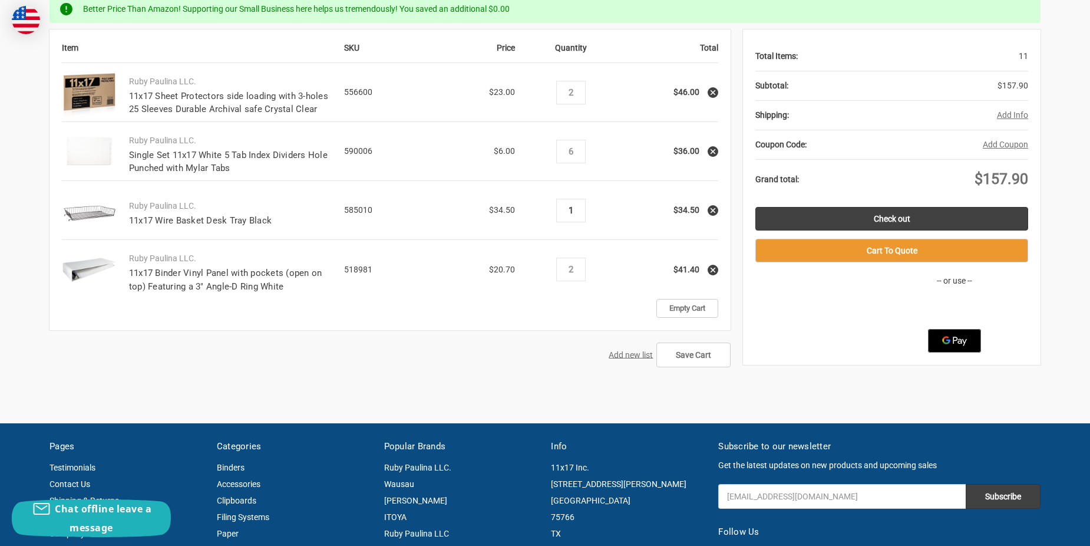
click at [565, 211] on input "1" at bounding box center [570, 210] width 21 height 11
click at [712, 213] on icon at bounding box center [713, 210] width 8 height 8
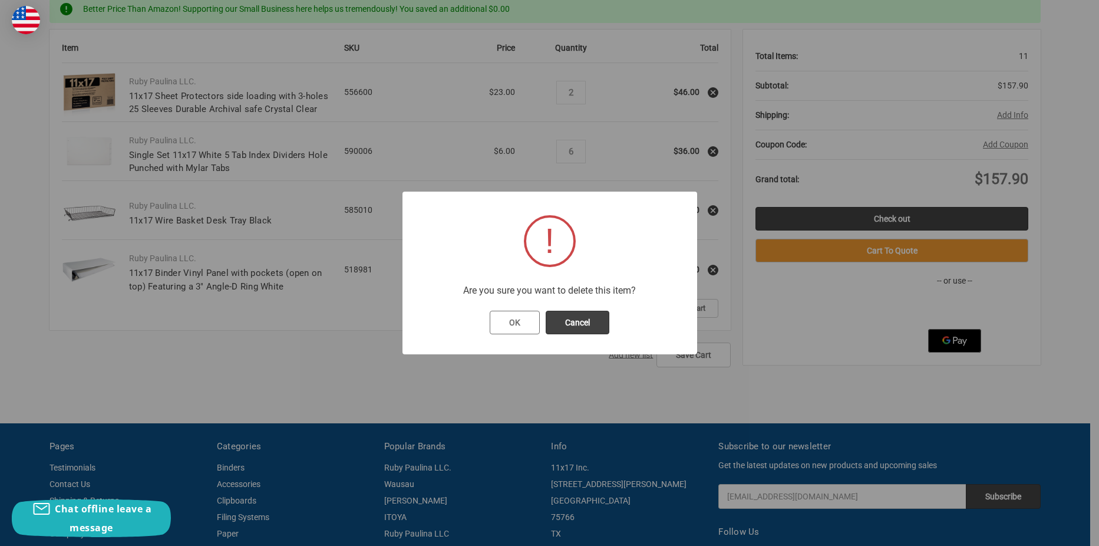
click at [509, 320] on button "OK" at bounding box center [515, 322] width 50 height 24
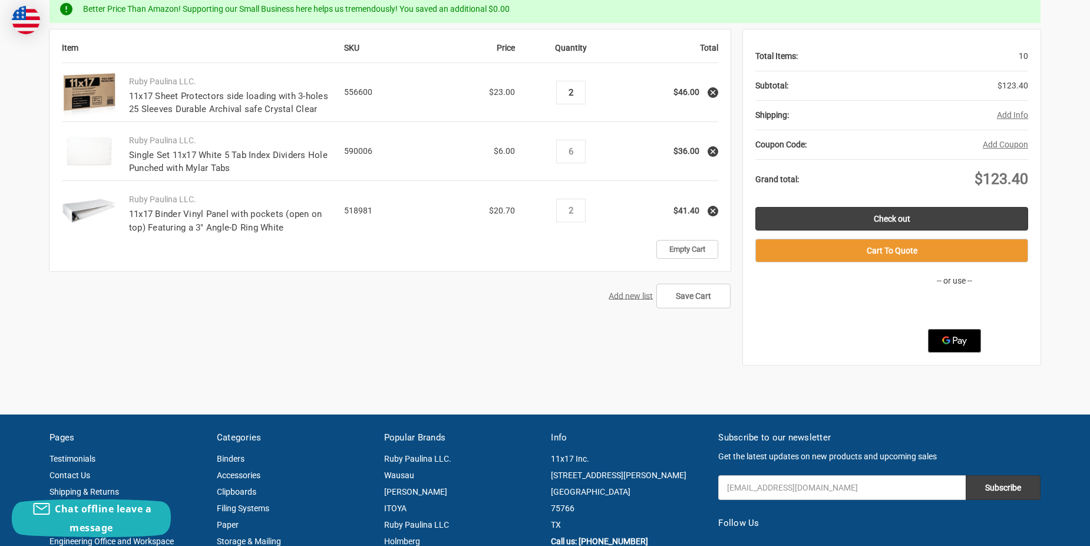
drag, startPoint x: 567, startPoint y: 90, endPoint x: 574, endPoint y: 90, distance: 7.1
click at [574, 90] on input "2" at bounding box center [570, 92] width 21 height 11
type input "4"
click at [573, 155] on input "6" at bounding box center [570, 151] width 21 height 11
drag, startPoint x: 580, startPoint y: 210, endPoint x: 563, endPoint y: 210, distance: 17.1
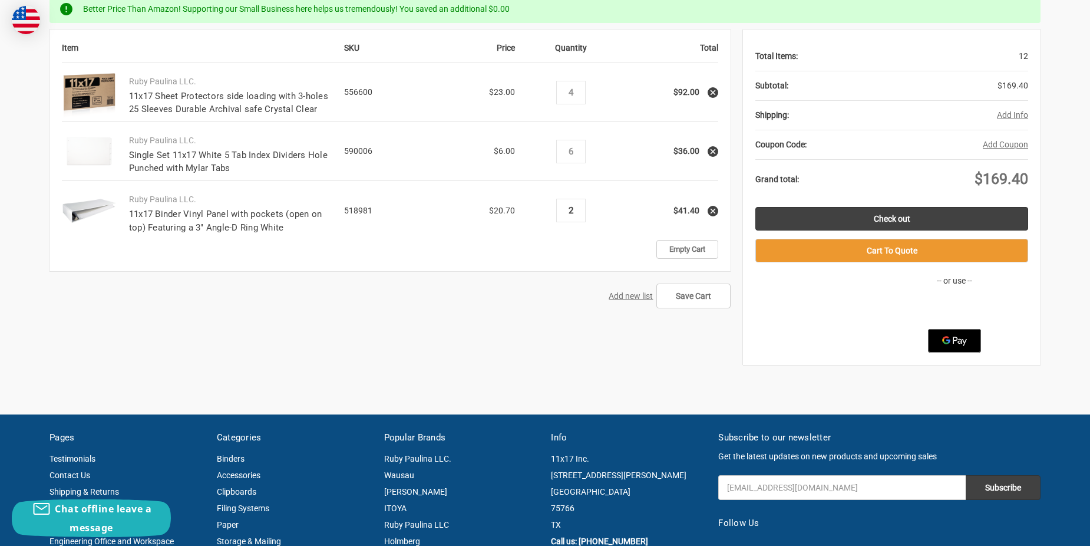
click at [563, 210] on input "2" at bounding box center [570, 210] width 21 height 11
click at [573, 219] on div "Decrease Quantity: 2 Increase Quantity:" at bounding box center [570, 211] width 29 height 24
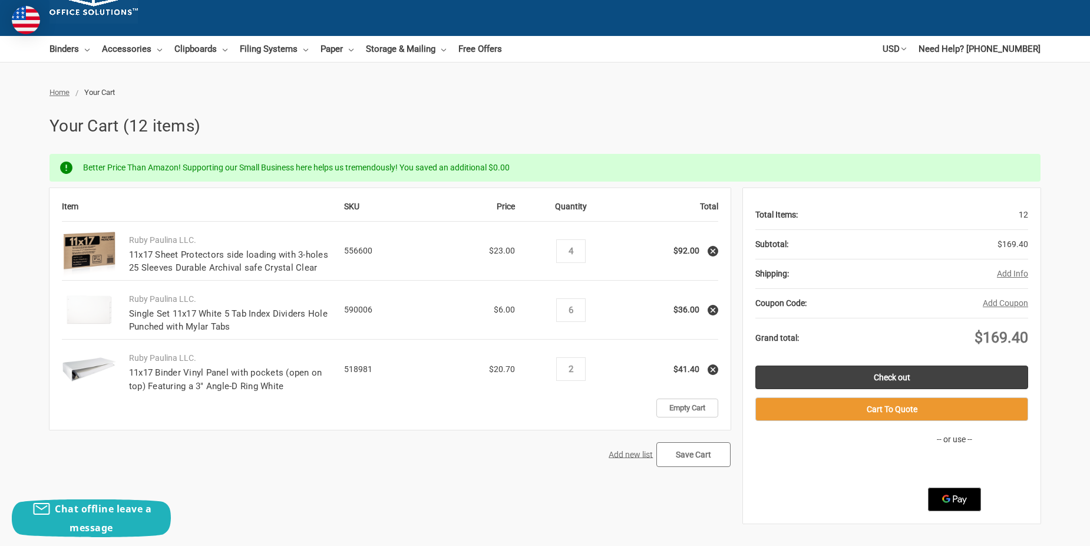
scroll to position [0, 0]
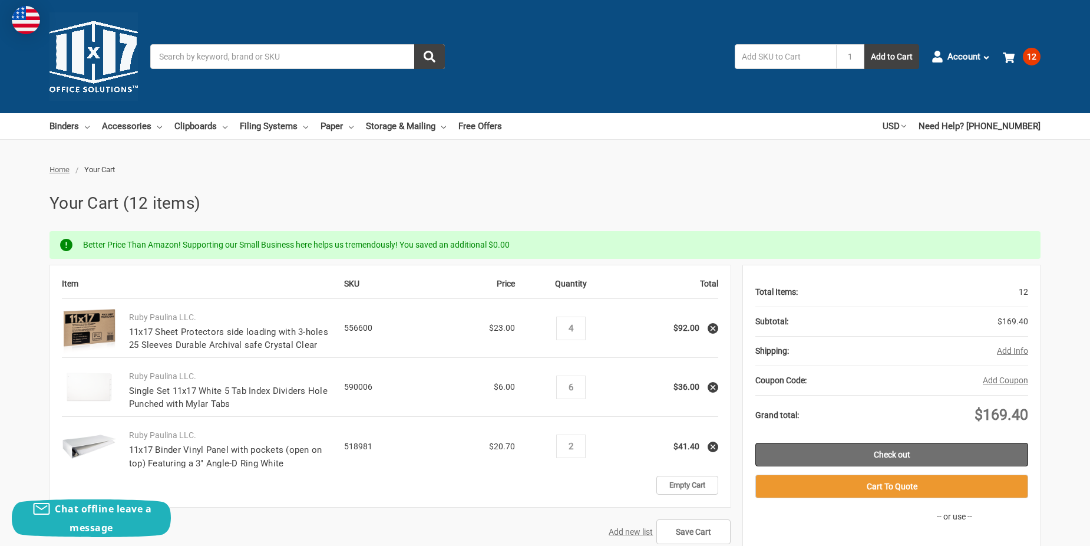
click at [906, 453] on link "Check out" at bounding box center [891, 454] width 273 height 24
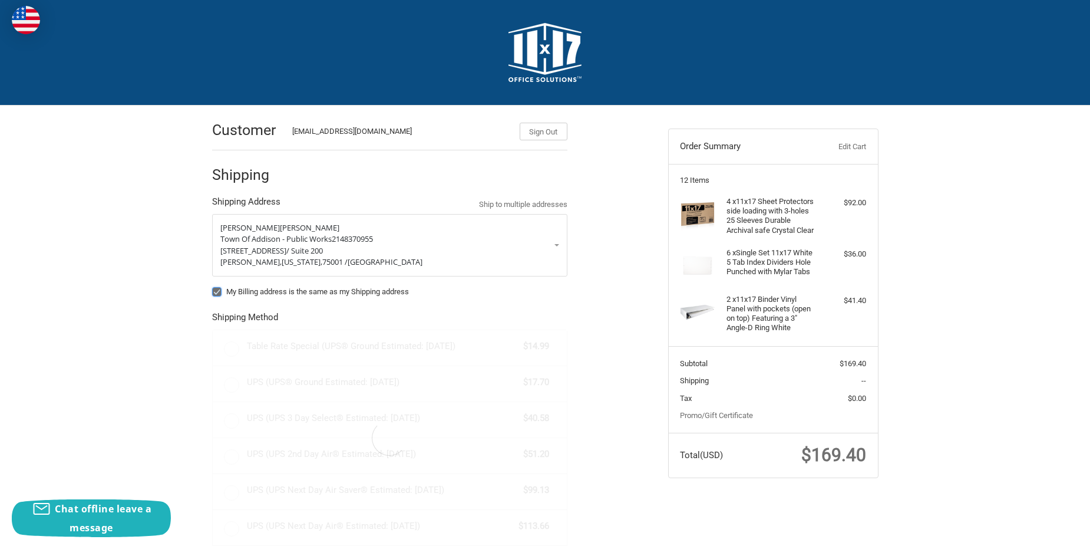
radio input "true"
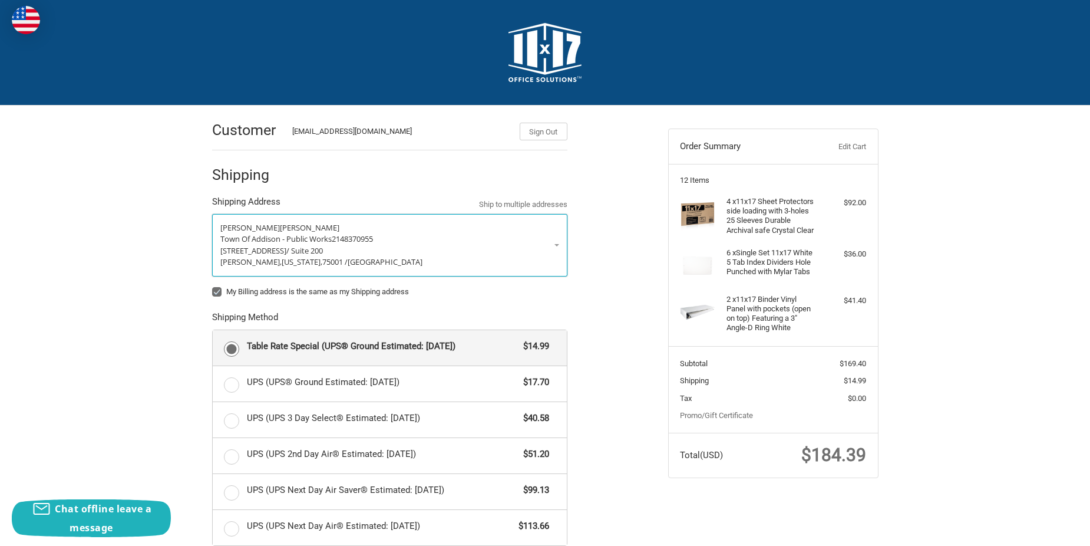
click at [559, 247] on link "Patrick Diviney Town Of Addison - Public Works 2148370955 14681 Midway Road / S…" at bounding box center [389, 245] width 355 height 62
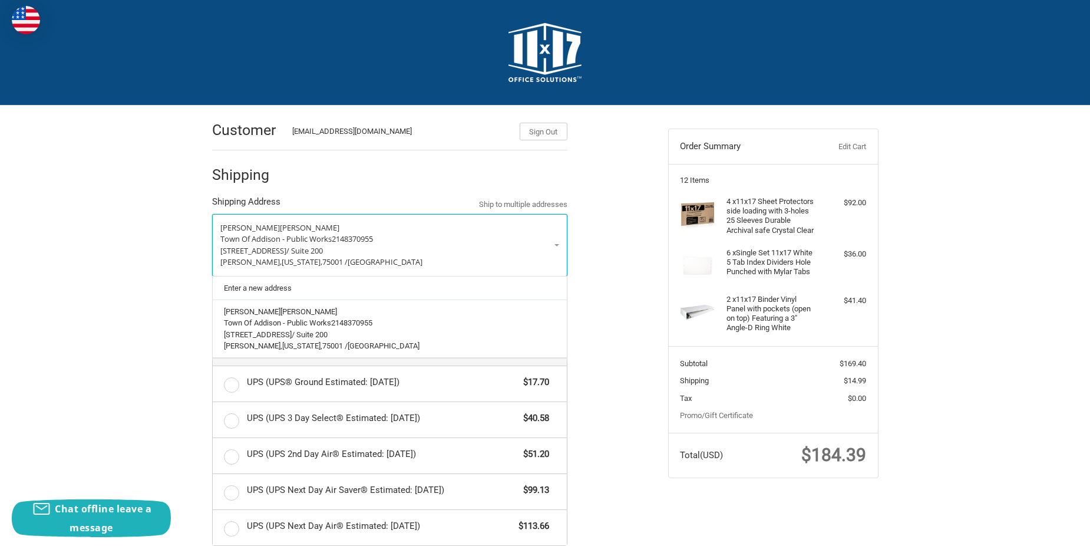
click at [251, 241] on span "Town Of Addison - Public Works" at bounding box center [275, 238] width 111 height 11
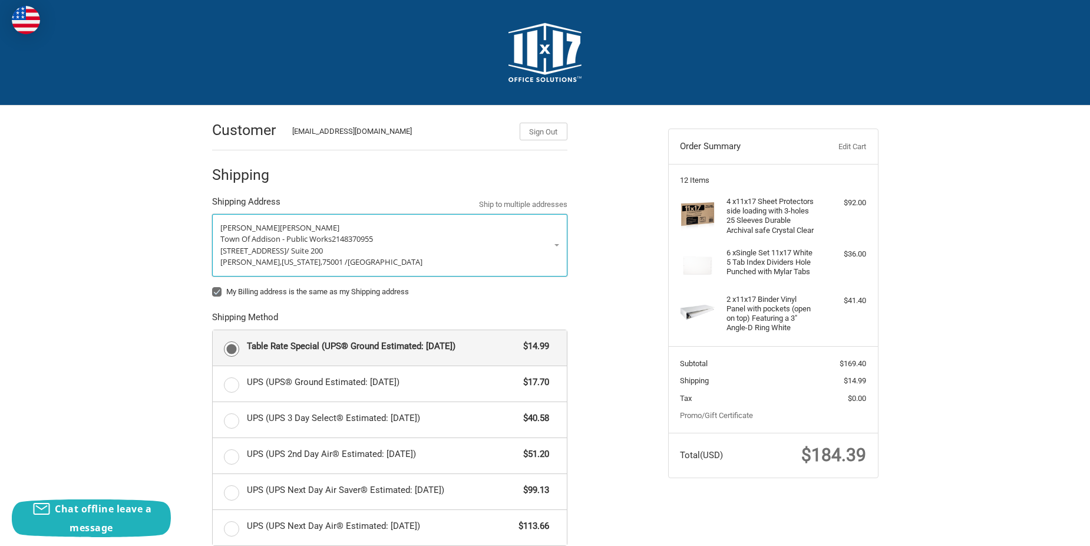
drag, startPoint x: 251, startPoint y: 241, endPoint x: 521, endPoint y: 262, distance: 271.2
click at [521, 262] on p "Addison, Texas, 75001 / United States" at bounding box center [389, 262] width 339 height 12
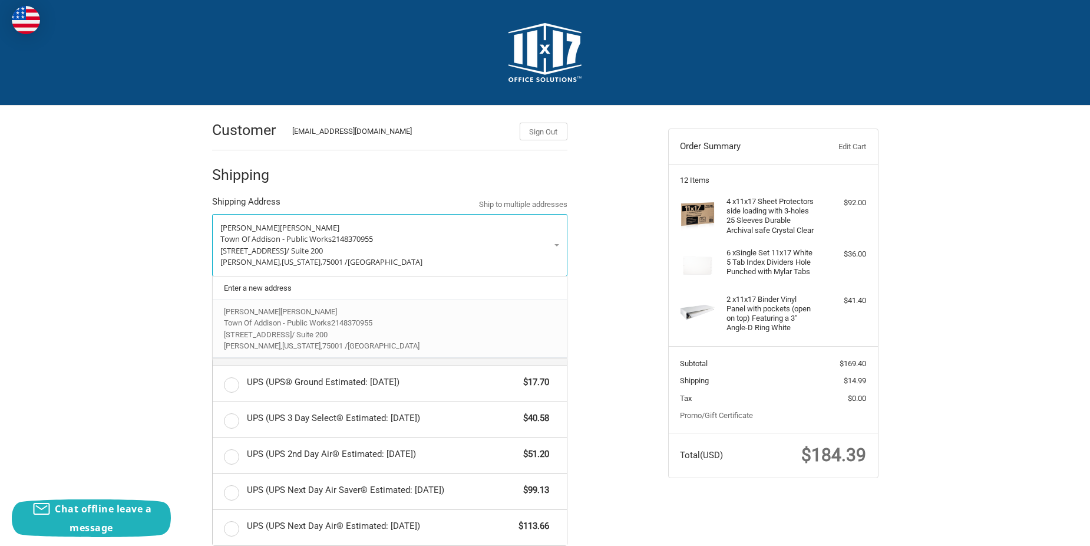
click at [534, 327] on p "Town Of Addison - Public Works 2148370955" at bounding box center [389, 323] width 331 height 12
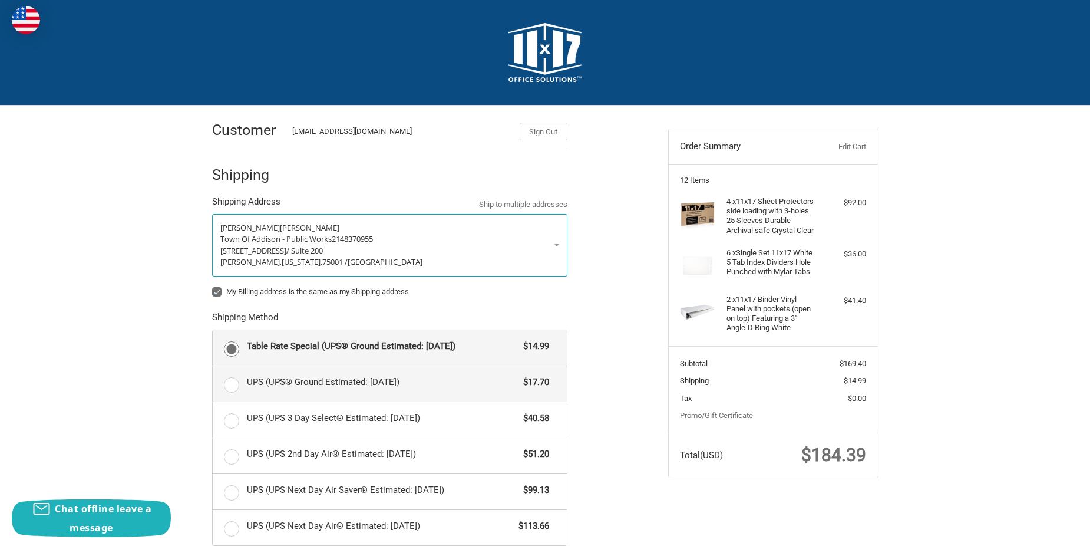
click at [231, 381] on label "UPS (UPS® Ground Estimated: Wed, Aug 27) $17.70" at bounding box center [390, 383] width 354 height 35
click at [213, 366] on input "UPS (UPS® Ground Estimated: Wed, Aug 27) $17.70" at bounding box center [213, 366] width 1 height 1
radio input "true"
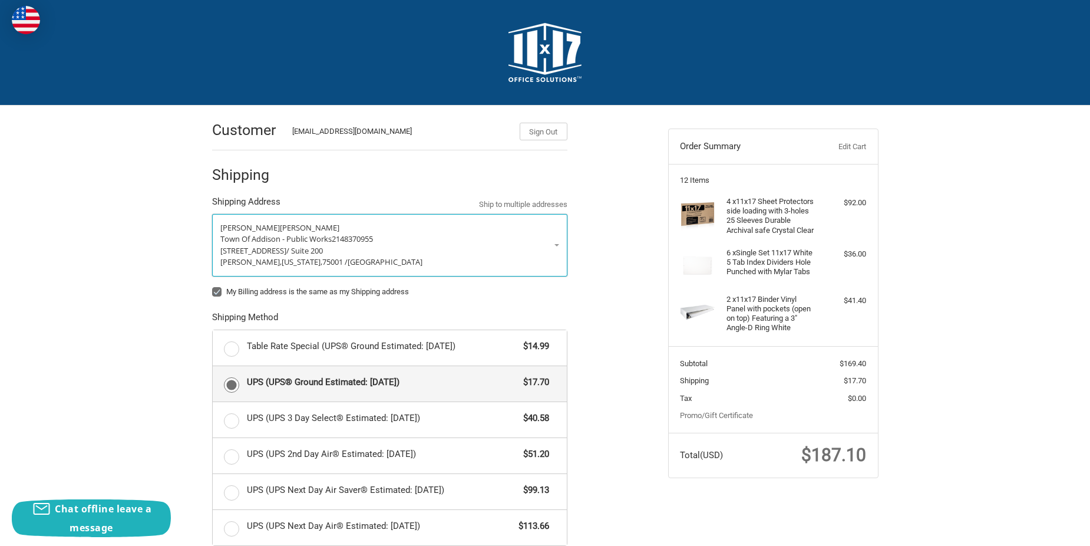
click at [270, 252] on span "14681 Midway Road" at bounding box center [253, 250] width 66 height 11
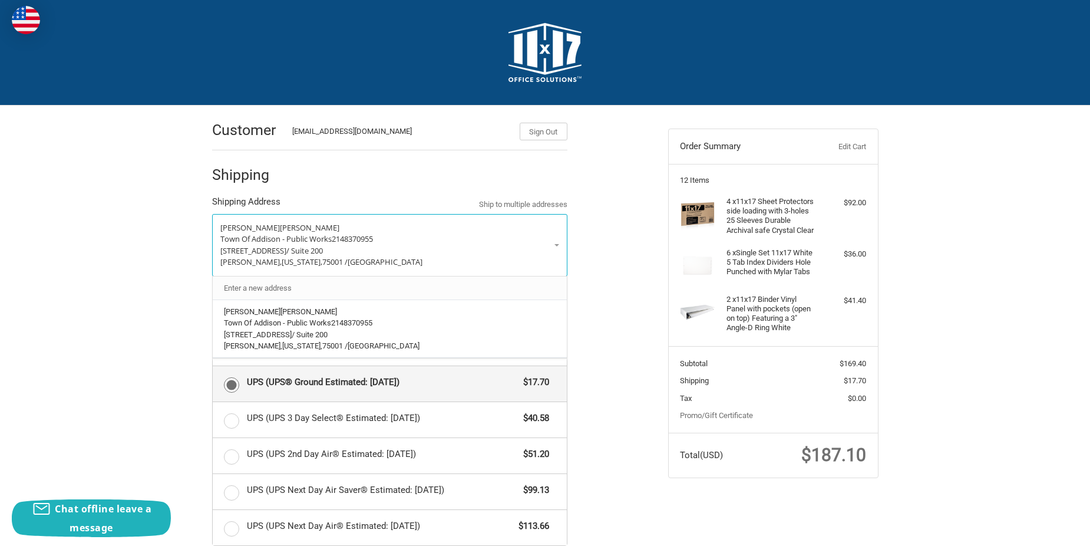
click at [269, 287] on link "Enter a new address" at bounding box center [389, 287] width 343 height 23
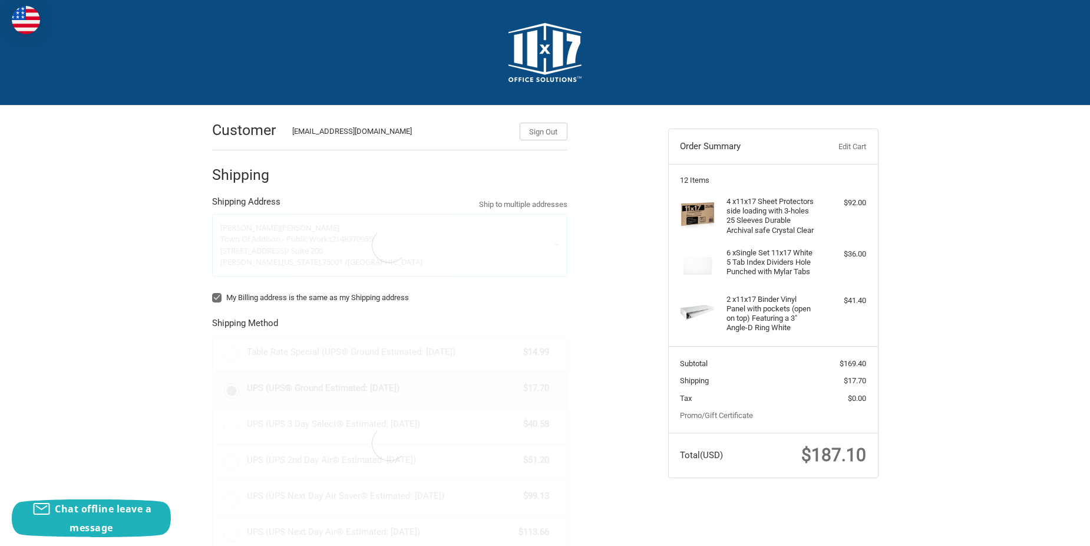
select select "US"
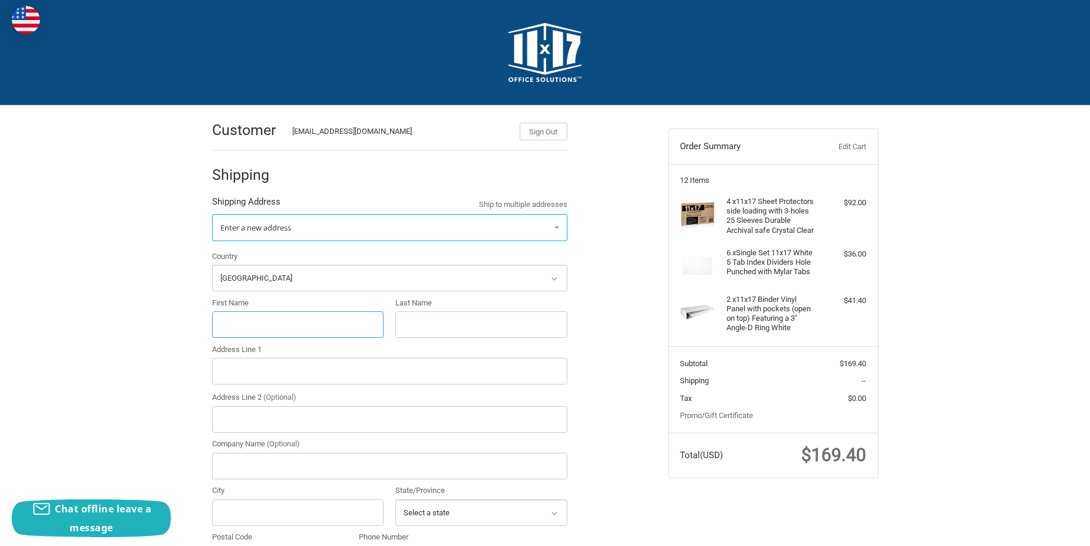
click at [270, 323] on input "First Name" at bounding box center [298, 324] width 172 height 27
click at [285, 315] on input "First Name" at bounding box center [298, 324] width 172 height 27
type input "Patrick"
click at [433, 313] on input "Last Name" at bounding box center [481, 324] width 172 height 27
type input "Diviney"
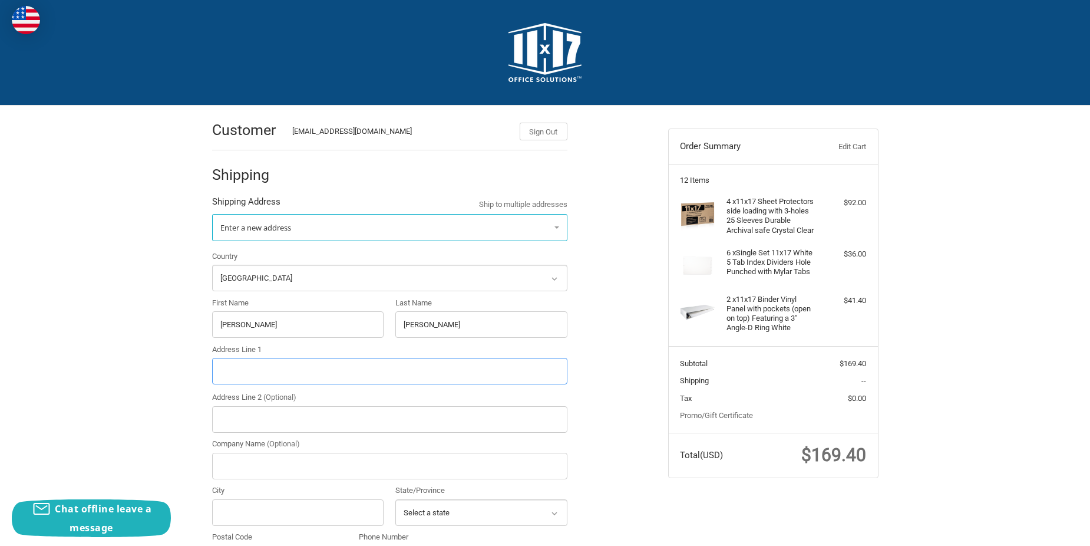
click at [265, 365] on input "Address Line 1" at bounding box center [389, 371] width 355 height 27
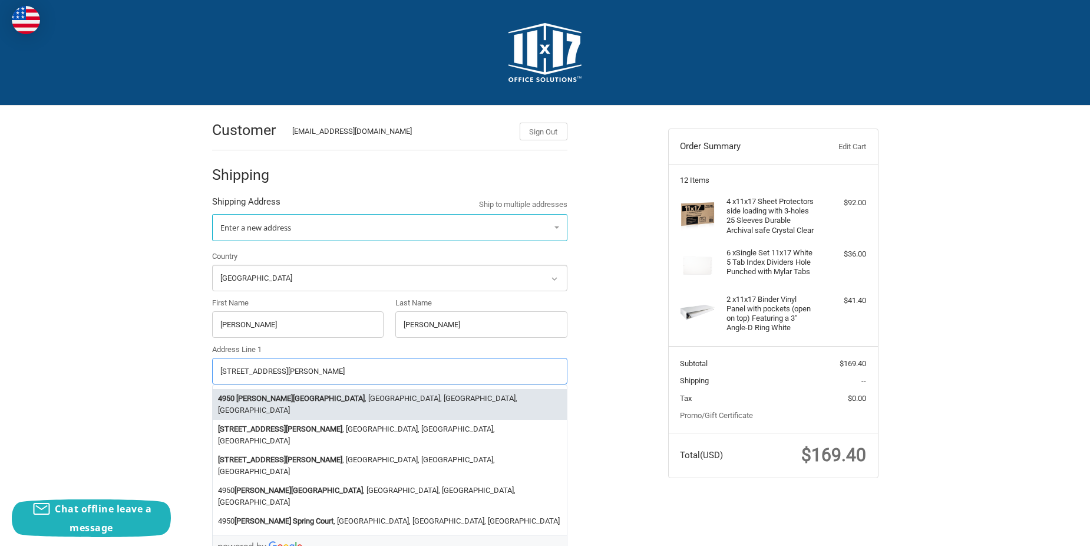
click at [365, 398] on li "4950 Keller Springs Road , Addison, TX, USA" at bounding box center [390, 404] width 354 height 31
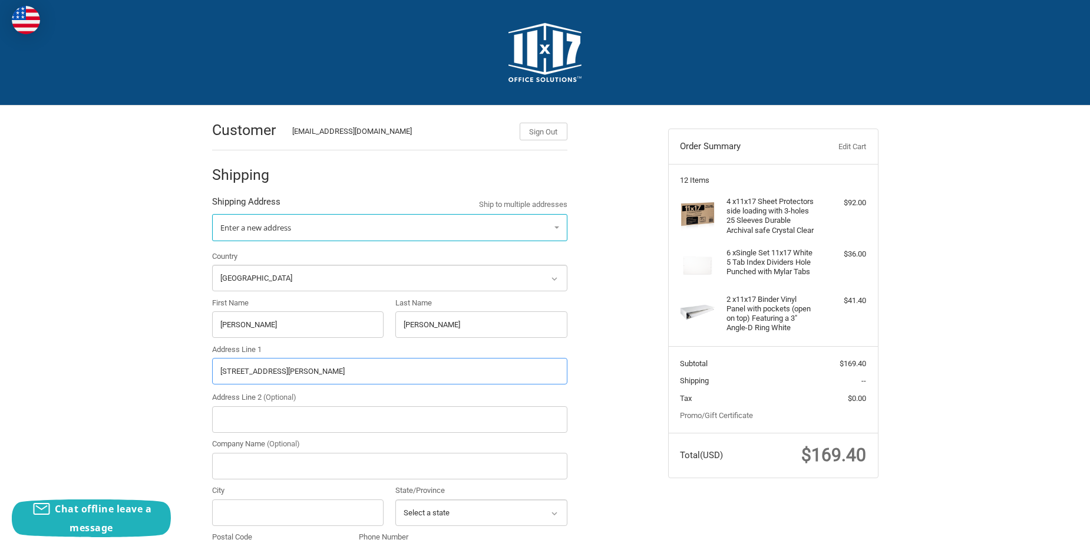
type input "4950 Keller Springs Road"
type input "Addison"
select select "TX"
type input "75001"
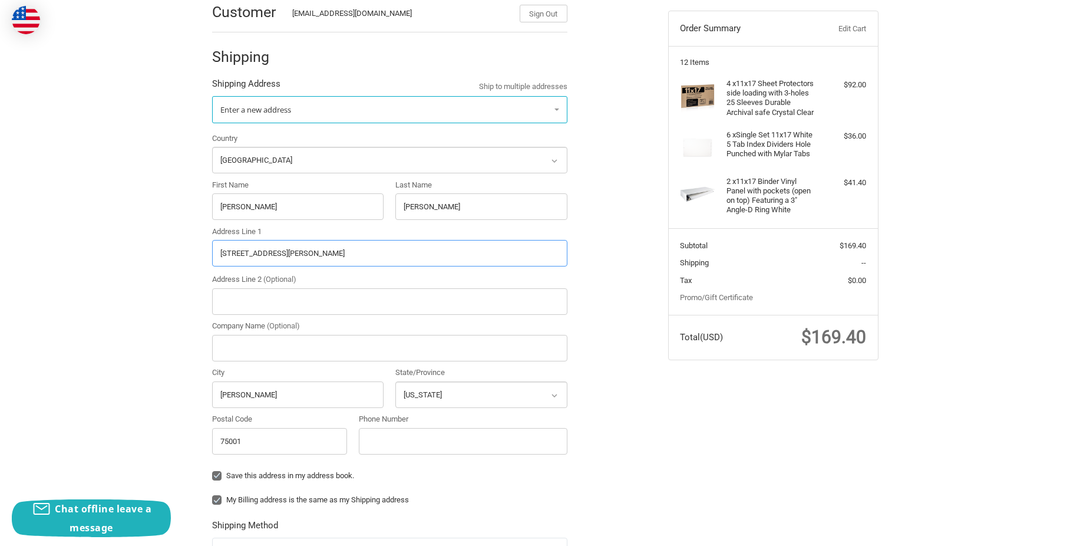
type input "4950 Keller Springs Road"
click at [240, 356] on input "Company Name (Optional)" at bounding box center [389, 348] width 355 height 27
type input "Town of Addison"
click at [404, 443] on input "Phone Number" at bounding box center [463, 441] width 209 height 27
type input "12148370955"
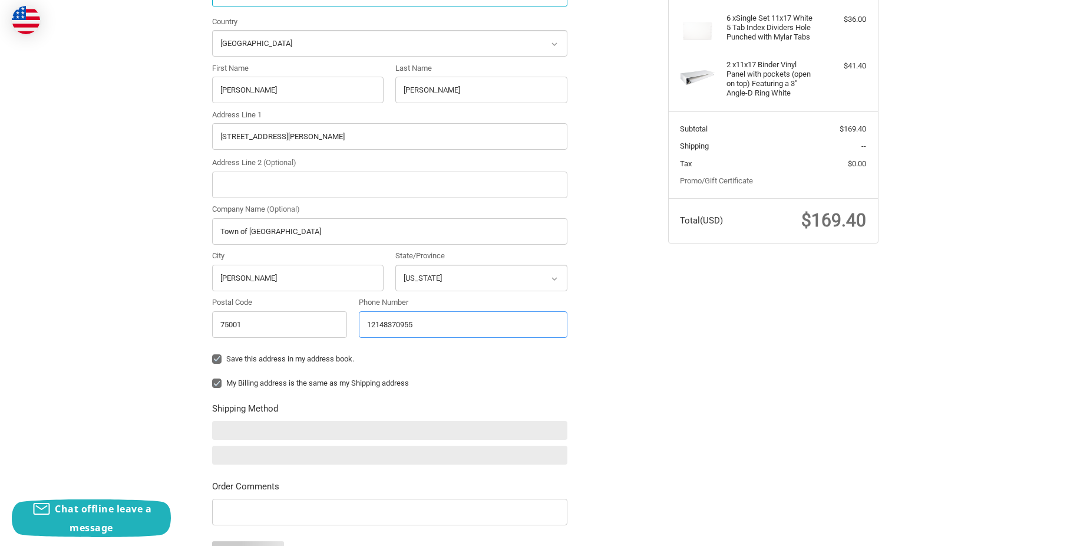
scroll to position [236, 0]
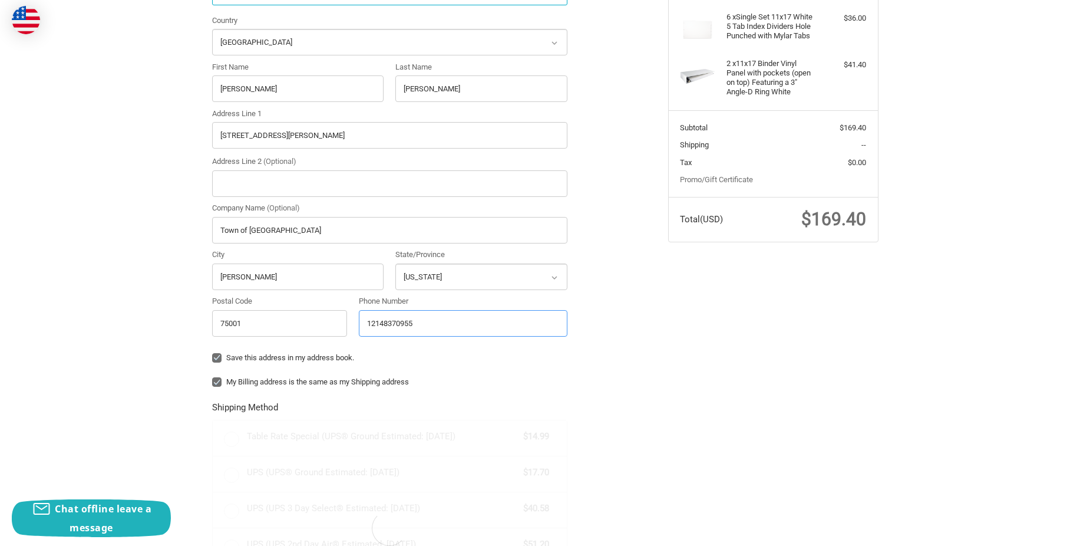
radio input "true"
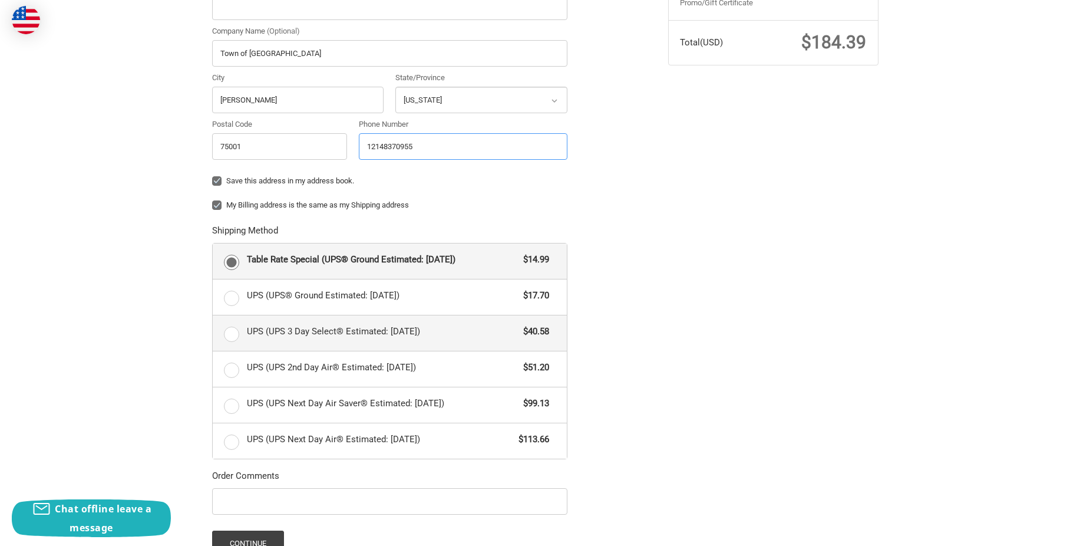
scroll to position [550, 0]
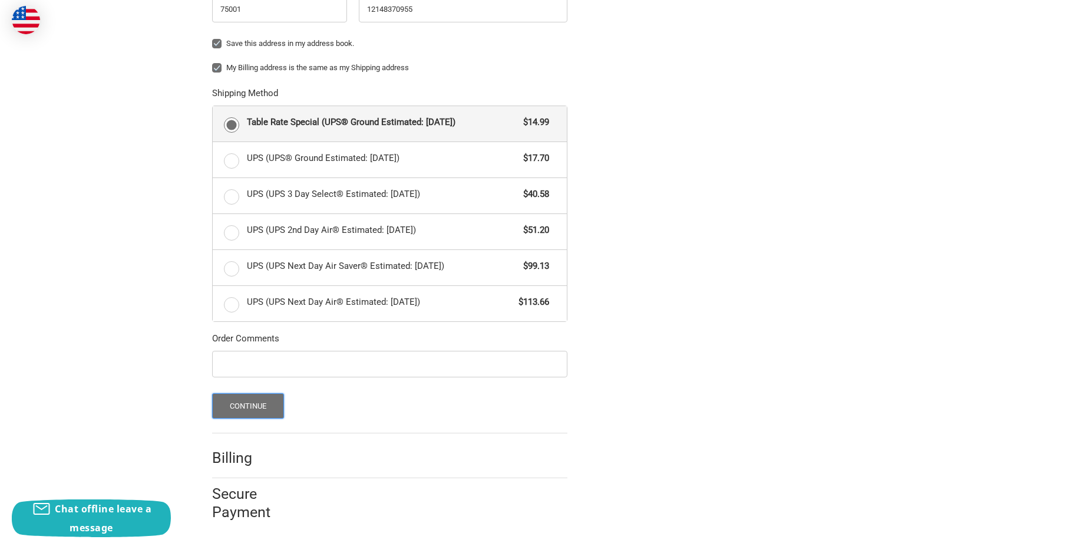
click at [254, 405] on button "Continue" at bounding box center [248, 405] width 72 height 25
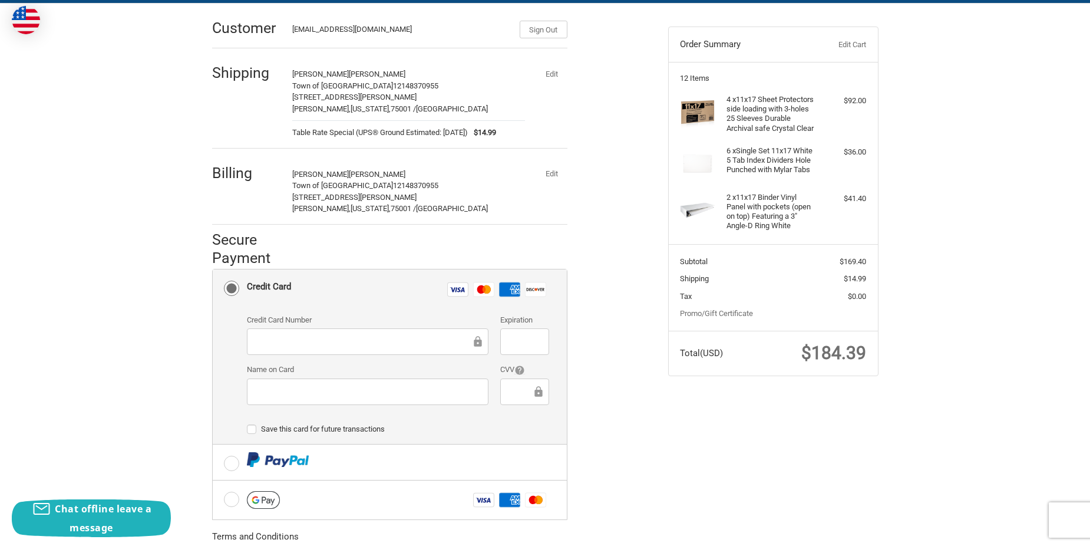
scroll to position [118, 0]
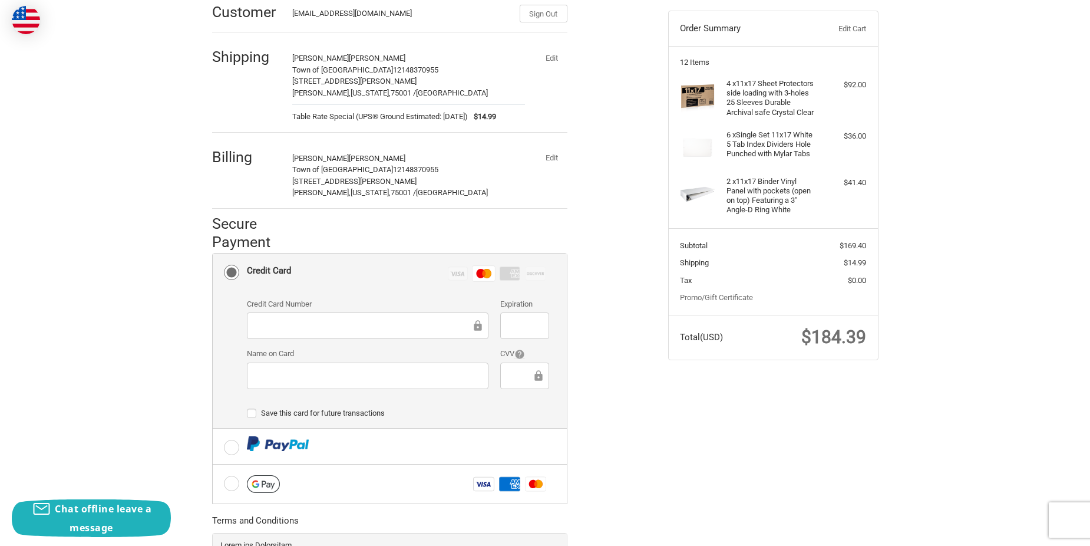
click at [483, 401] on div "Credit card Credit Card Number Expiration Name on Card CVV Payment Storage Opti…" at bounding box center [398, 360] width 302 height 135
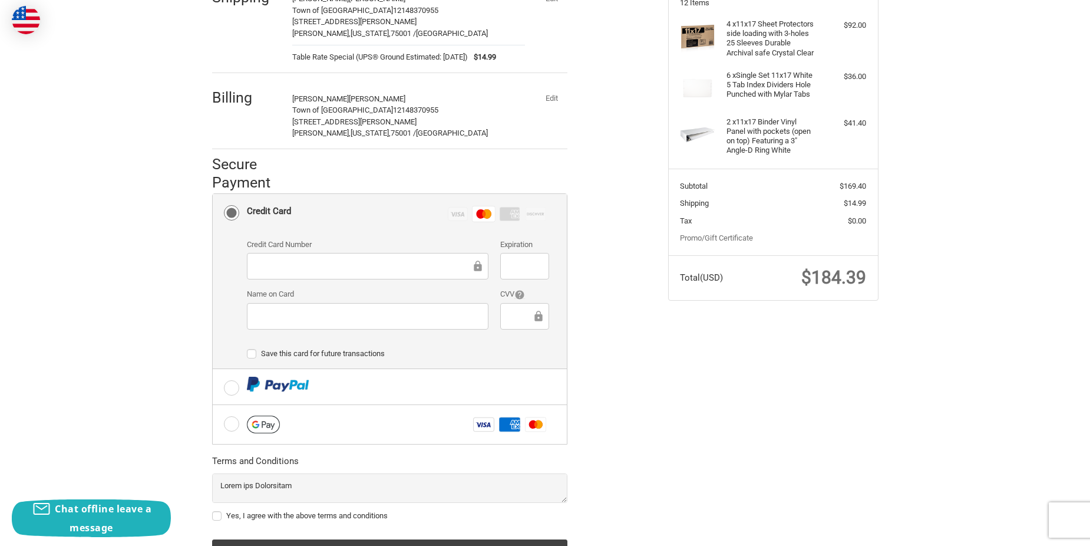
scroll to position [240, 0]
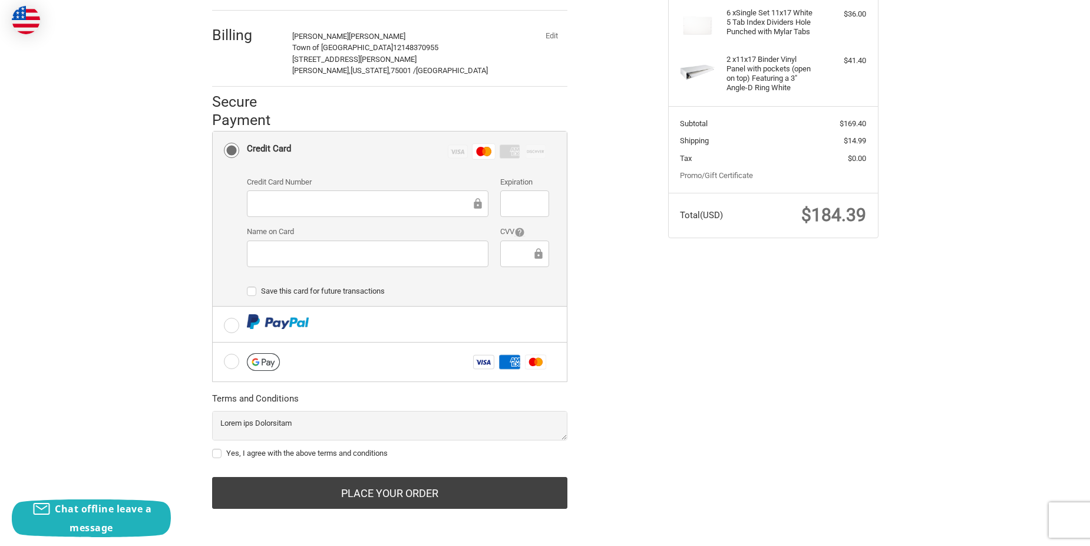
click at [220, 451] on label "Yes, I agree with the above terms and conditions" at bounding box center [389, 452] width 355 height 9
click at [213, 448] on input "Yes, I agree with the above terms and conditions" at bounding box center [212, 447] width 1 height 1
checkbox input "true"
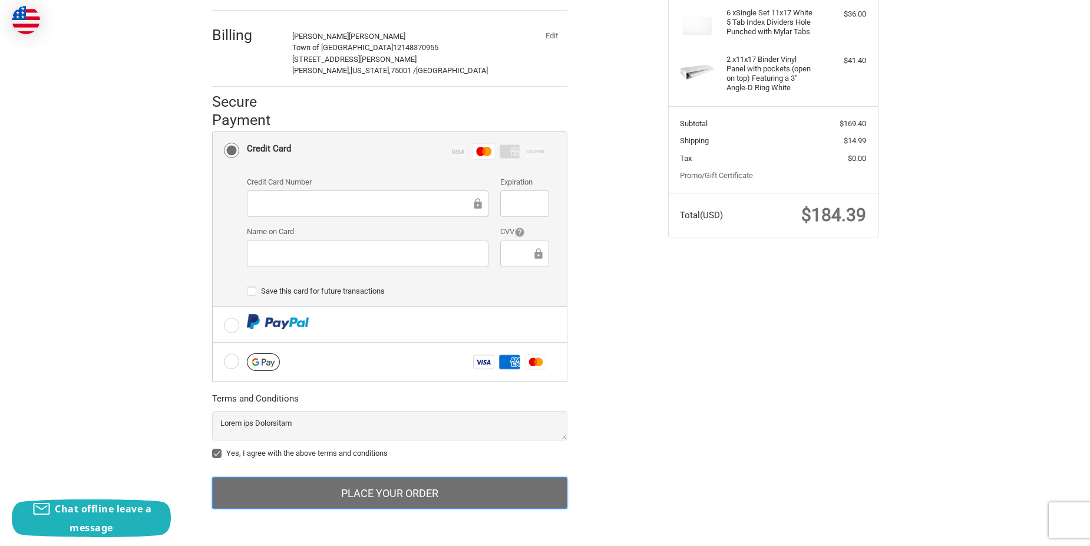
click at [372, 495] on button "Place Your Order" at bounding box center [389, 493] width 355 height 32
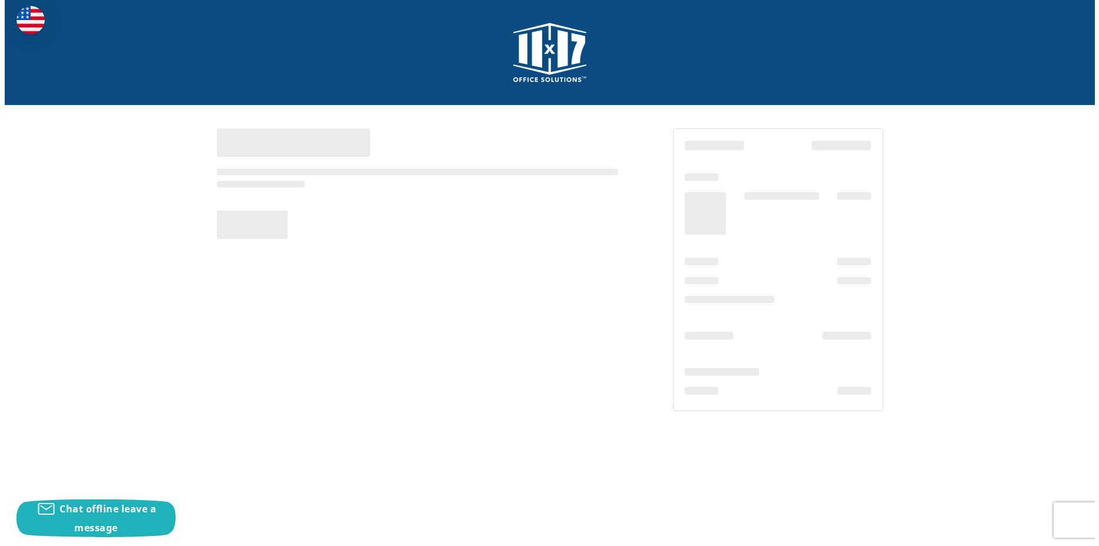
scroll to position [0, 0]
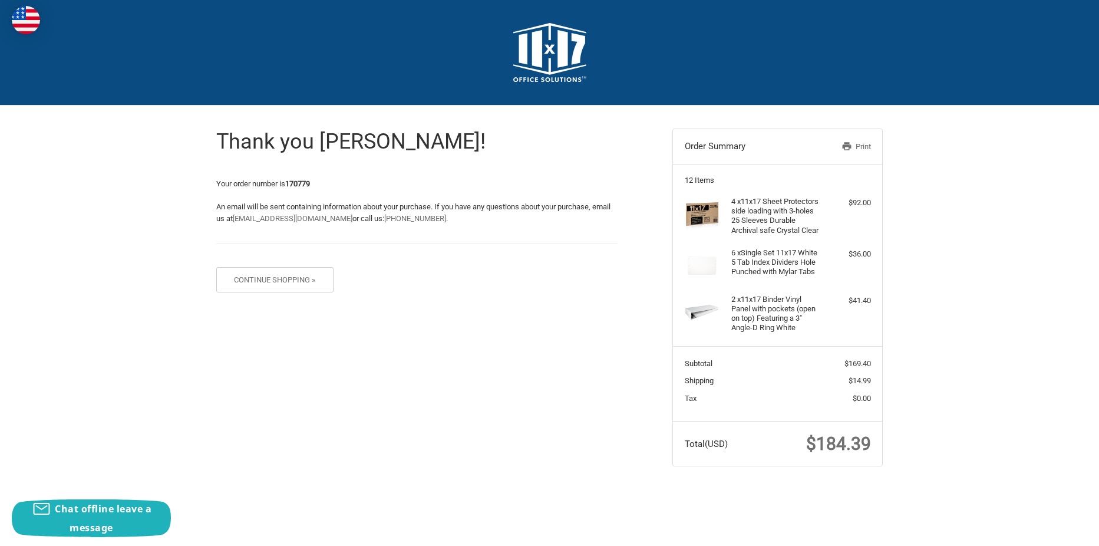
click at [556, 315] on div "Thank you [PERSON_NAME]! Your order number is 170779 An email will be sent cont…" at bounding box center [549, 297] width 707 height 384
